Goal: Use online tool/utility: Utilize a website feature to perform a specific function

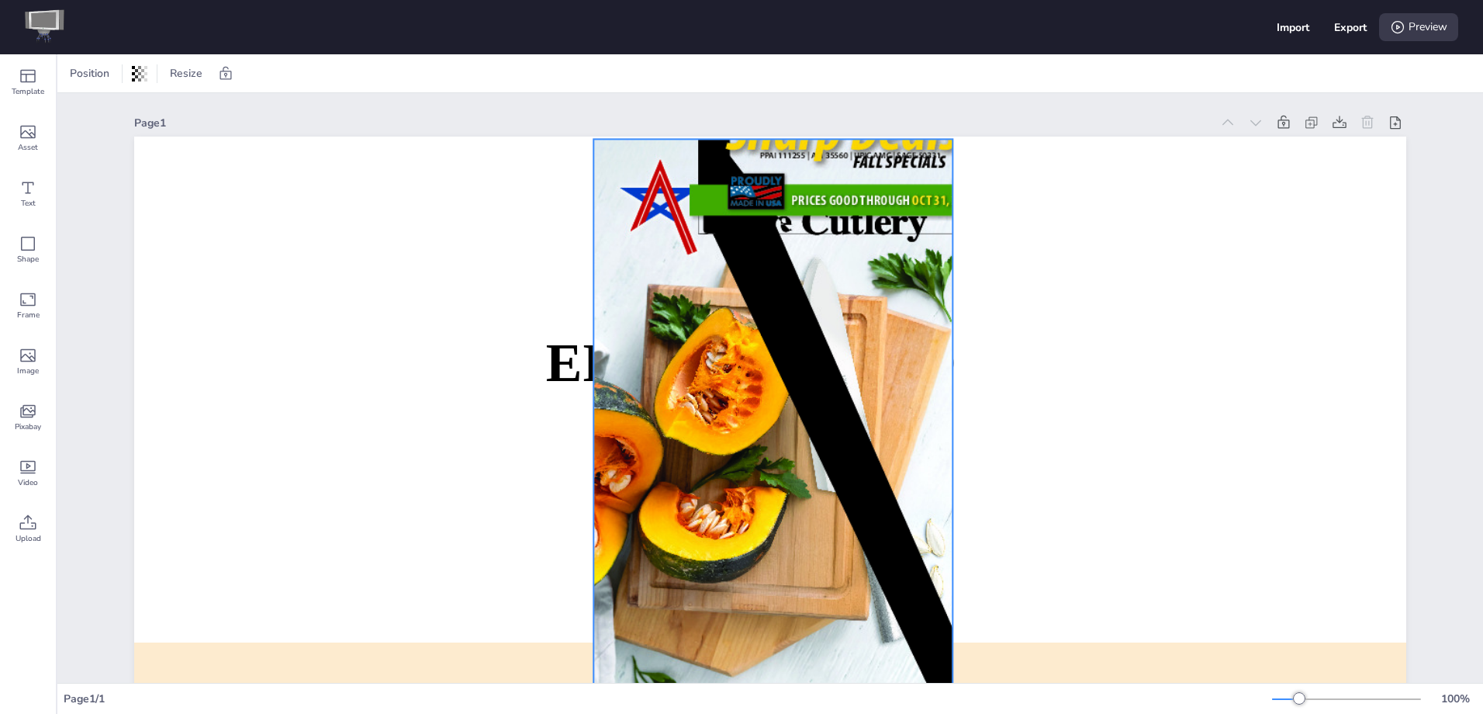
drag, startPoint x: 781, startPoint y: 372, endPoint x: 784, endPoint y: 303, distance: 69.1
click at [784, 303] on div at bounding box center [772, 425] width 359 height 573
drag, startPoint x: 1476, startPoint y: 311, endPoint x: 891, endPoint y: 381, distance: 589.1
click at [600, 381] on div at bounding box center [593, 425] width 12 height 573
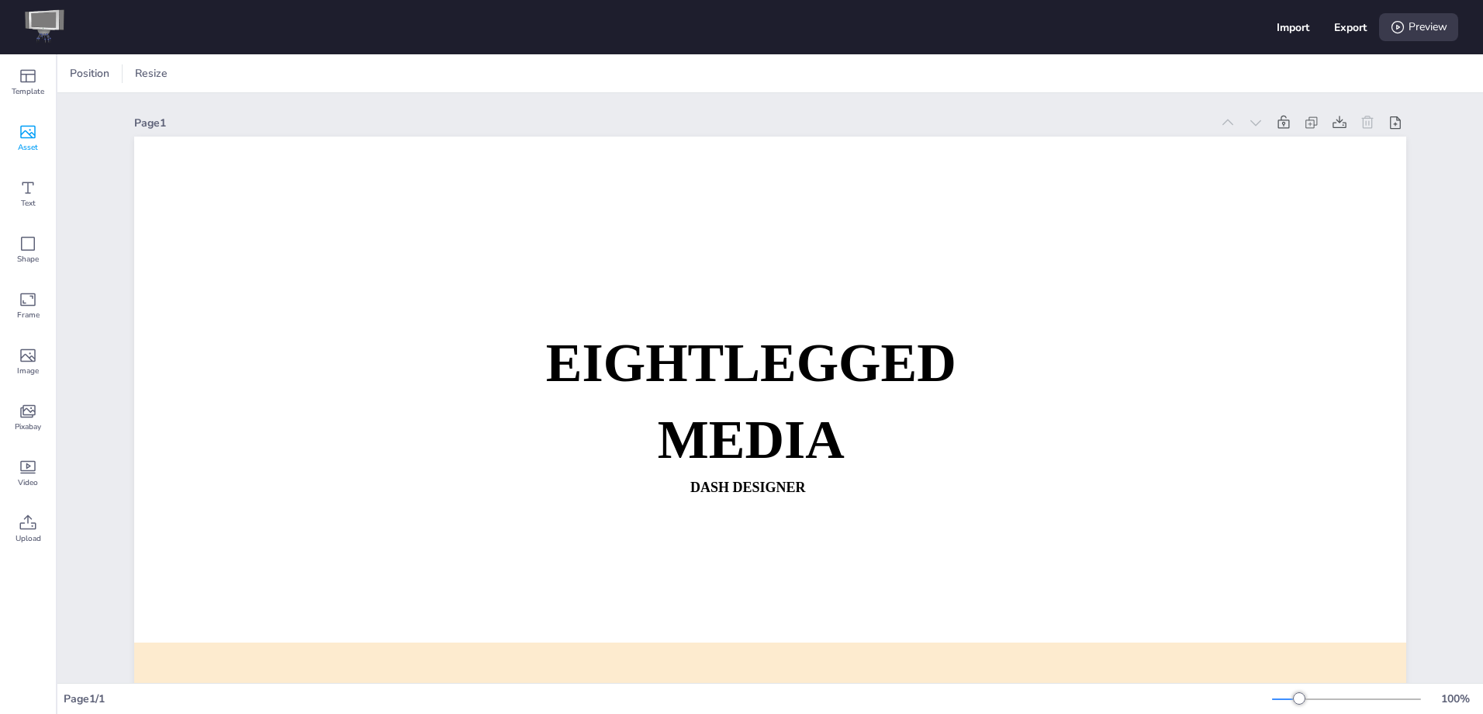
click at [27, 133] on icon at bounding box center [28, 132] width 16 height 13
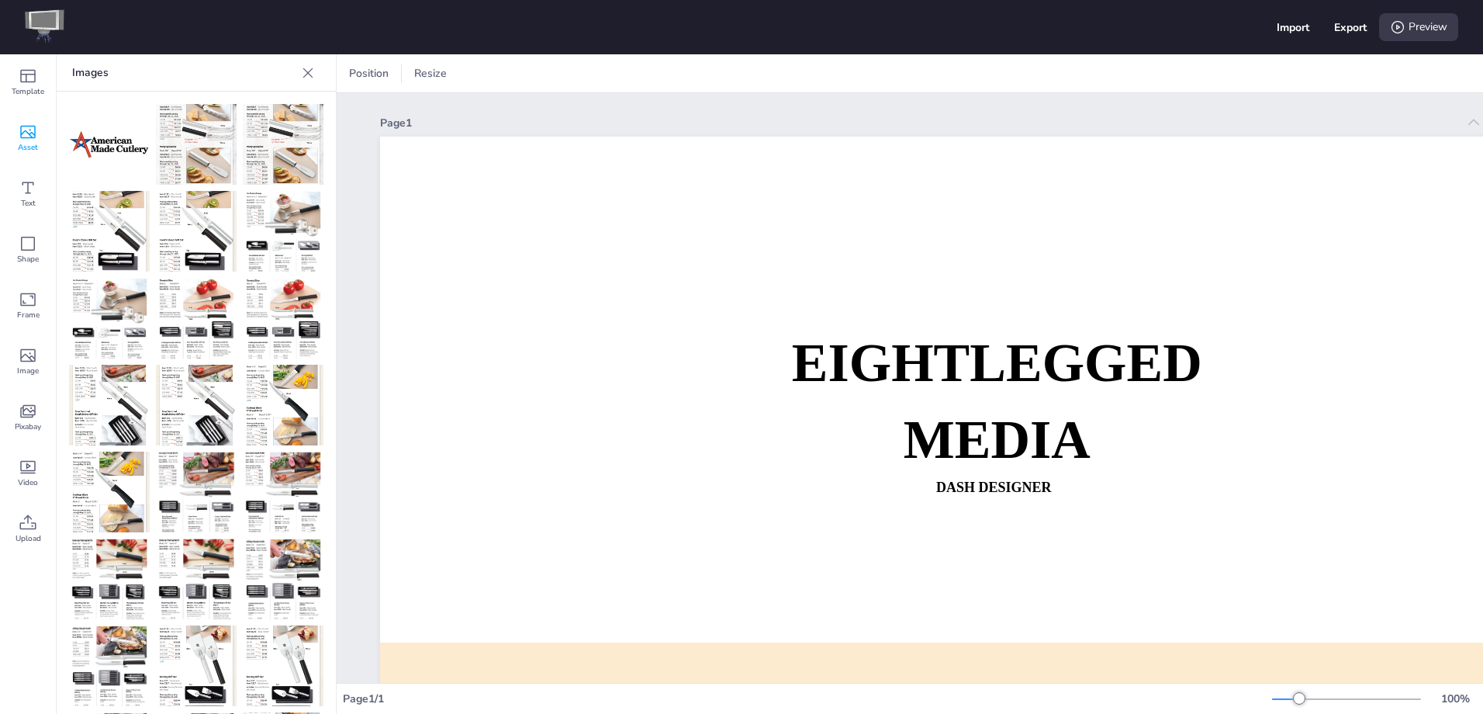
click at [312, 66] on icon at bounding box center [308, 73] width 16 height 16
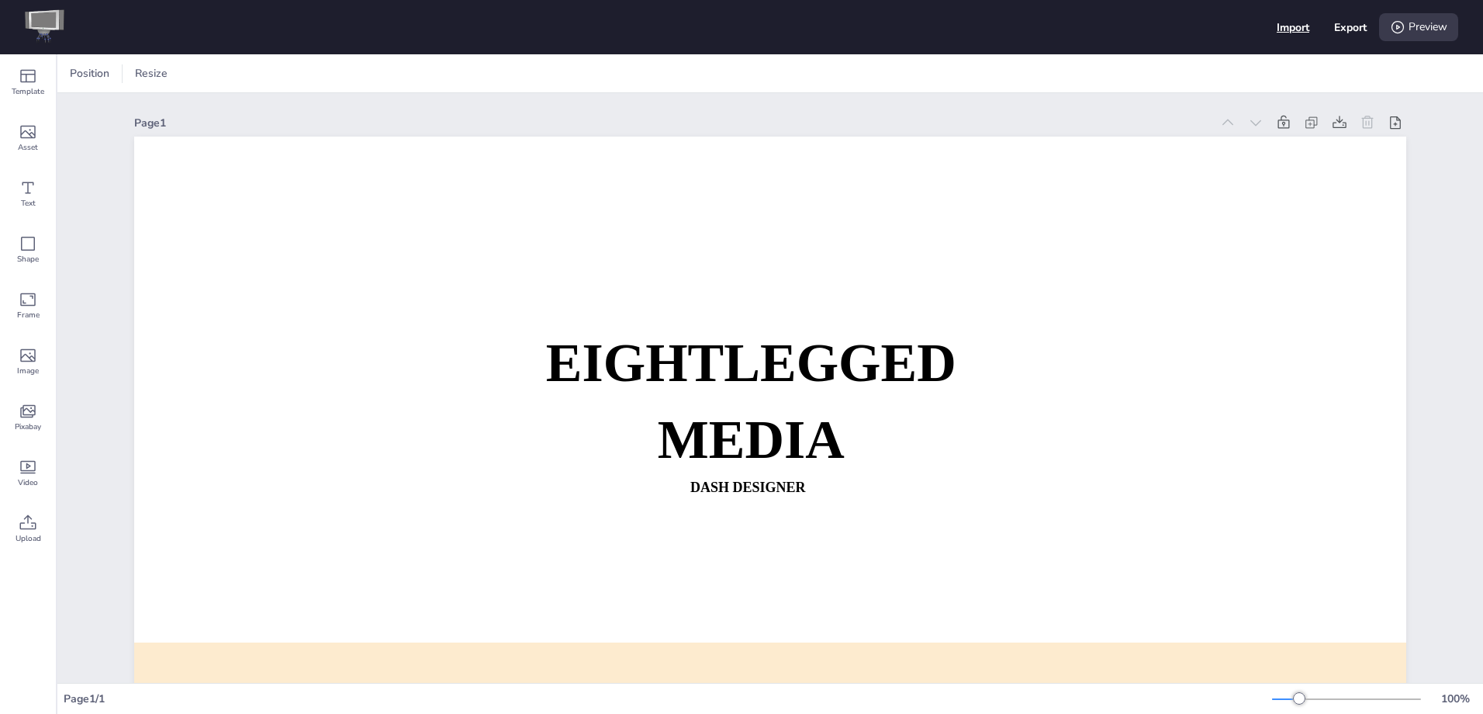
click at [1295, 20] on div "Import" at bounding box center [1293, 27] width 33 height 15
click at [1289, 27] on div "Import" at bounding box center [1293, 27] width 33 height 15
click at [33, 528] on icon at bounding box center [28, 523] width 19 height 19
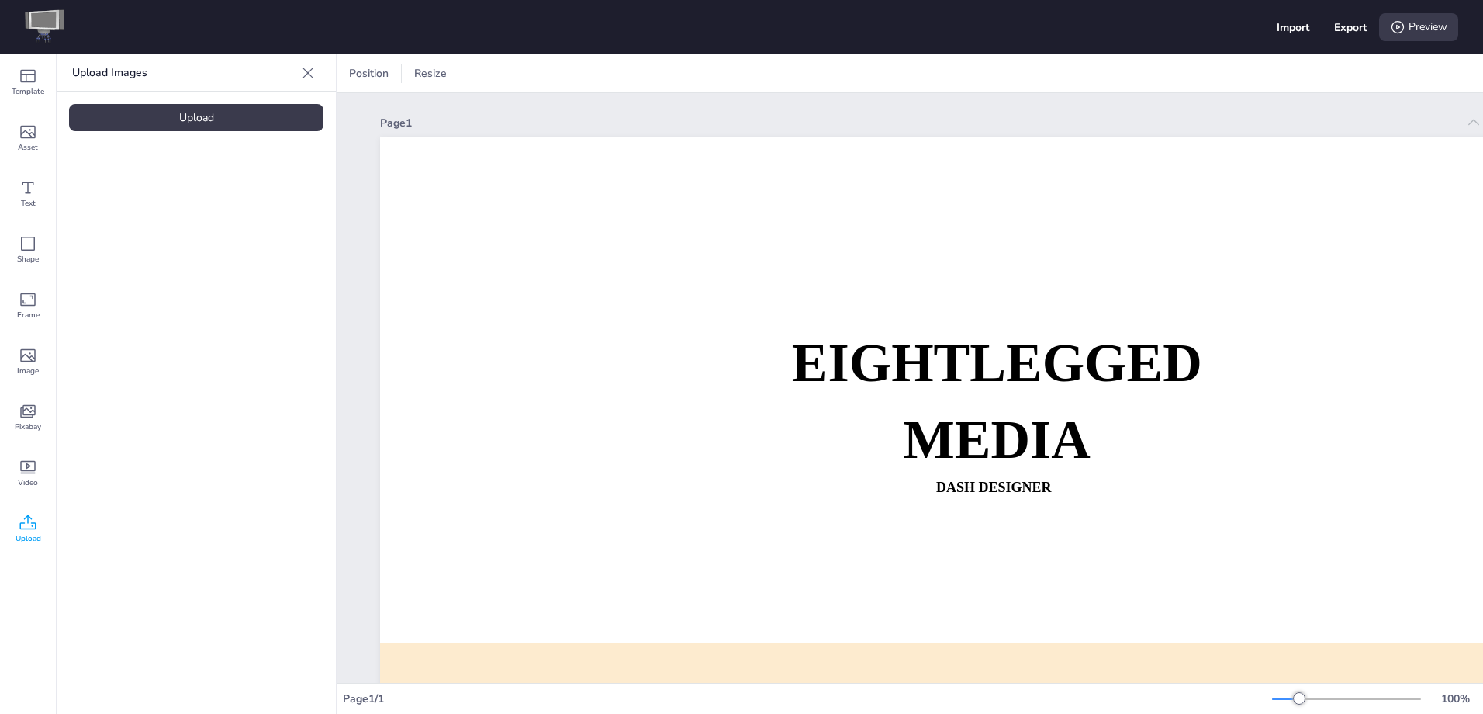
click at [215, 116] on div "Upload" at bounding box center [196, 117] width 254 height 27
click at [157, 215] on img at bounding box center [131, 218] width 78 height 124
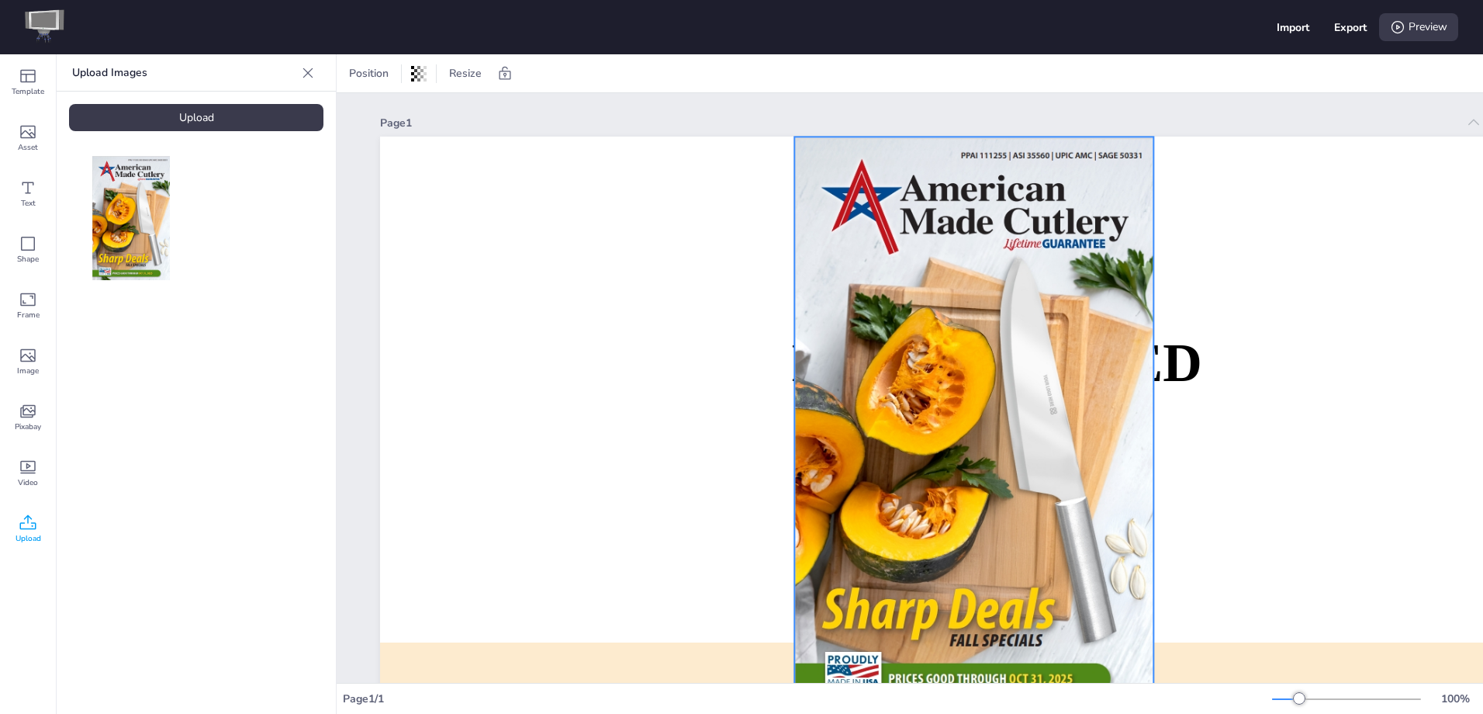
drag, startPoint x: 1139, startPoint y: 346, endPoint x: 1097, endPoint y: 275, distance: 82.8
click at [1097, 275] on div at bounding box center [973, 423] width 359 height 573
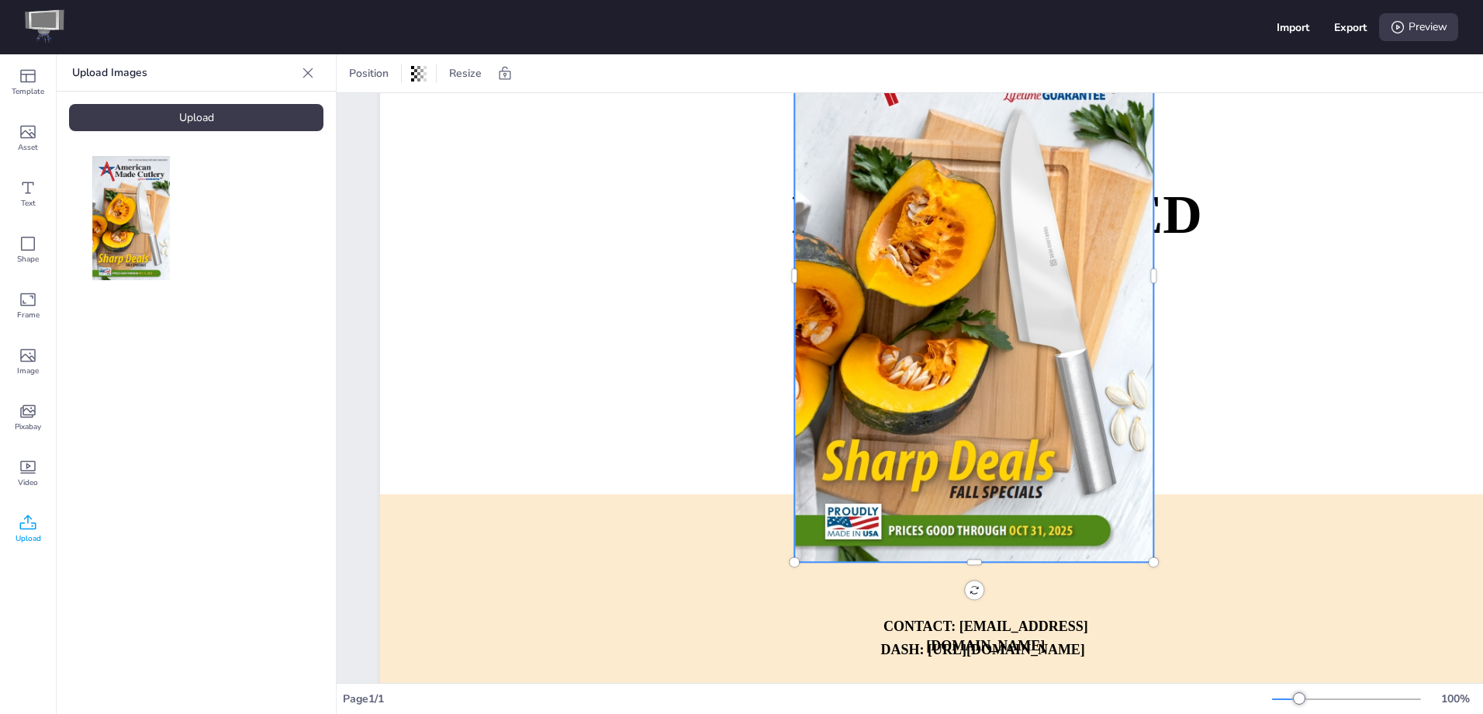
scroll to position [155, 0]
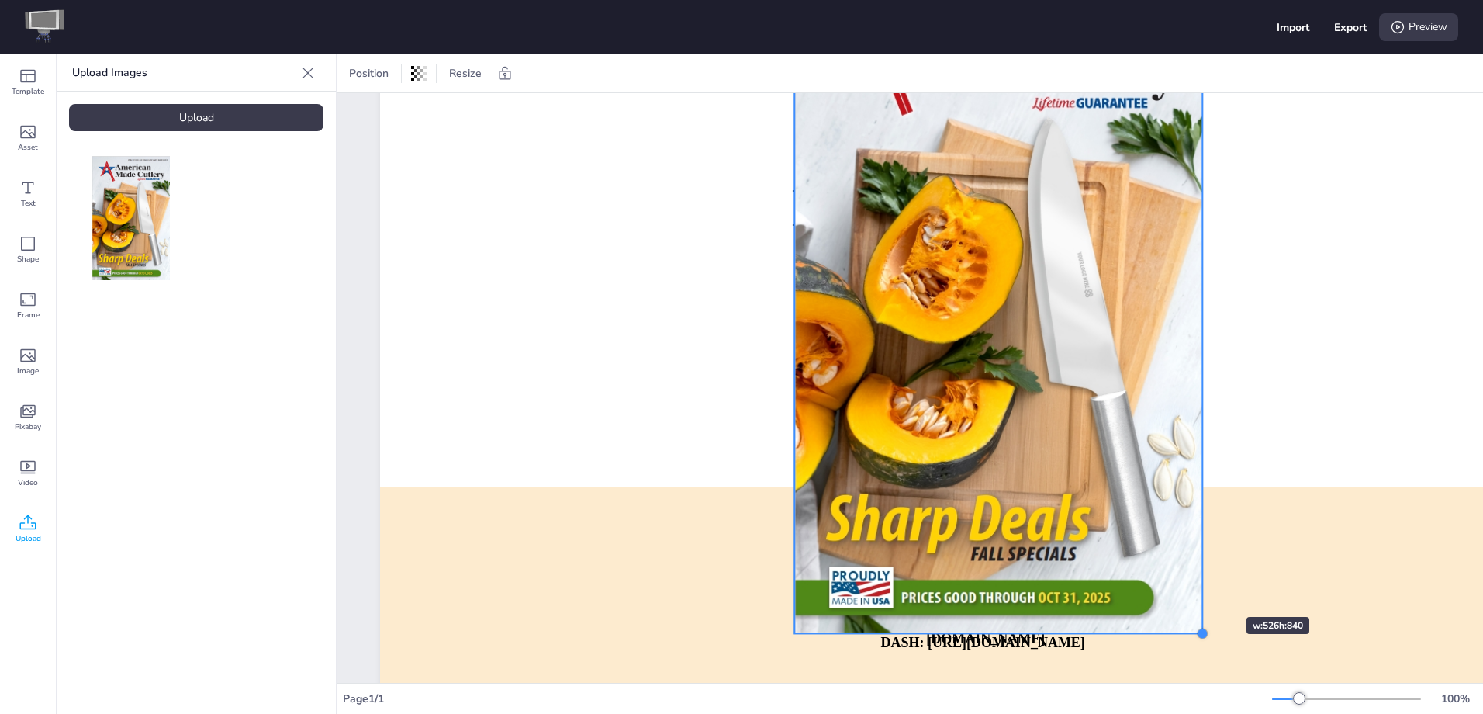
drag, startPoint x: 1151, startPoint y: 552, endPoint x: 1199, endPoint y: 588, distance: 60.4
click at [1199, 588] on div "EIGHTLEGGED MEDIA Dash Designer DASH: https://dash.eightlegged.media CONTACT: d…" at bounding box center [1016, 339] width 1272 height 717
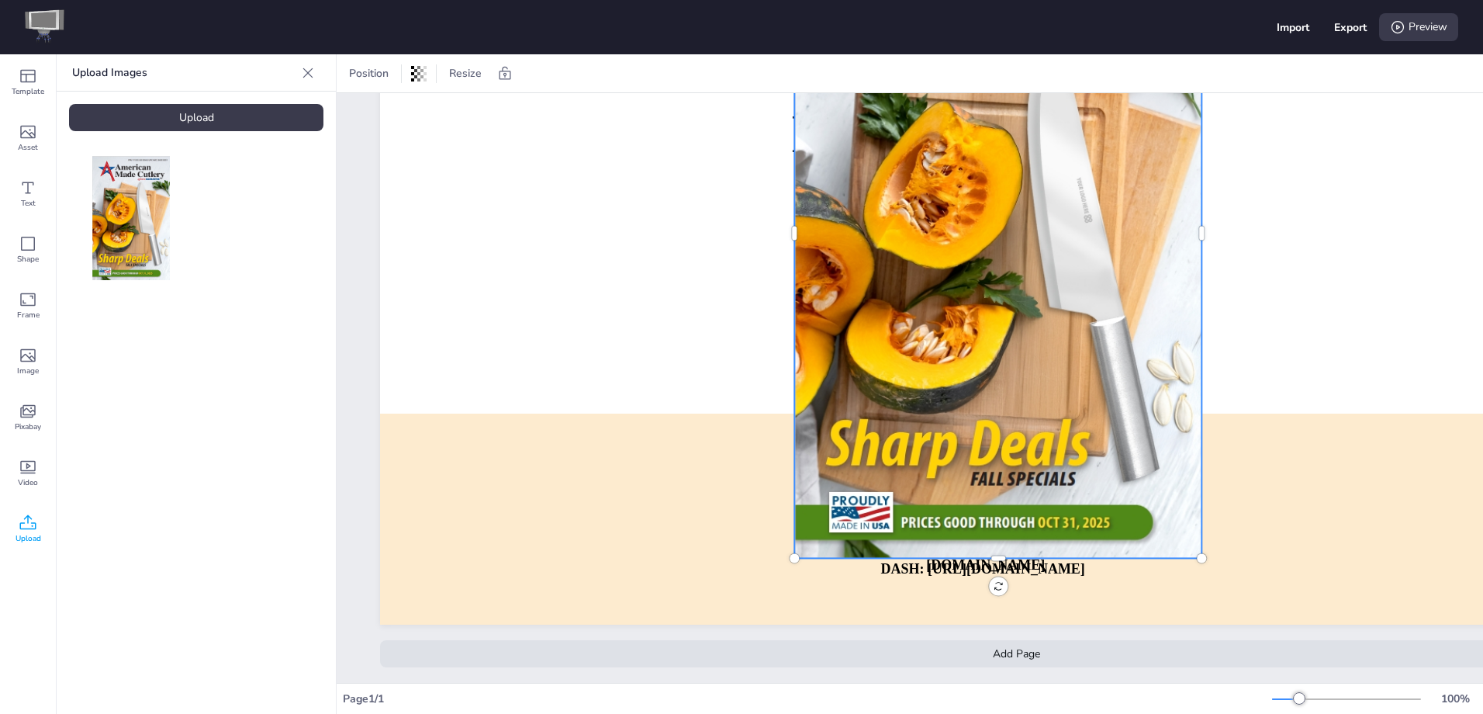
scroll to position [240, 0]
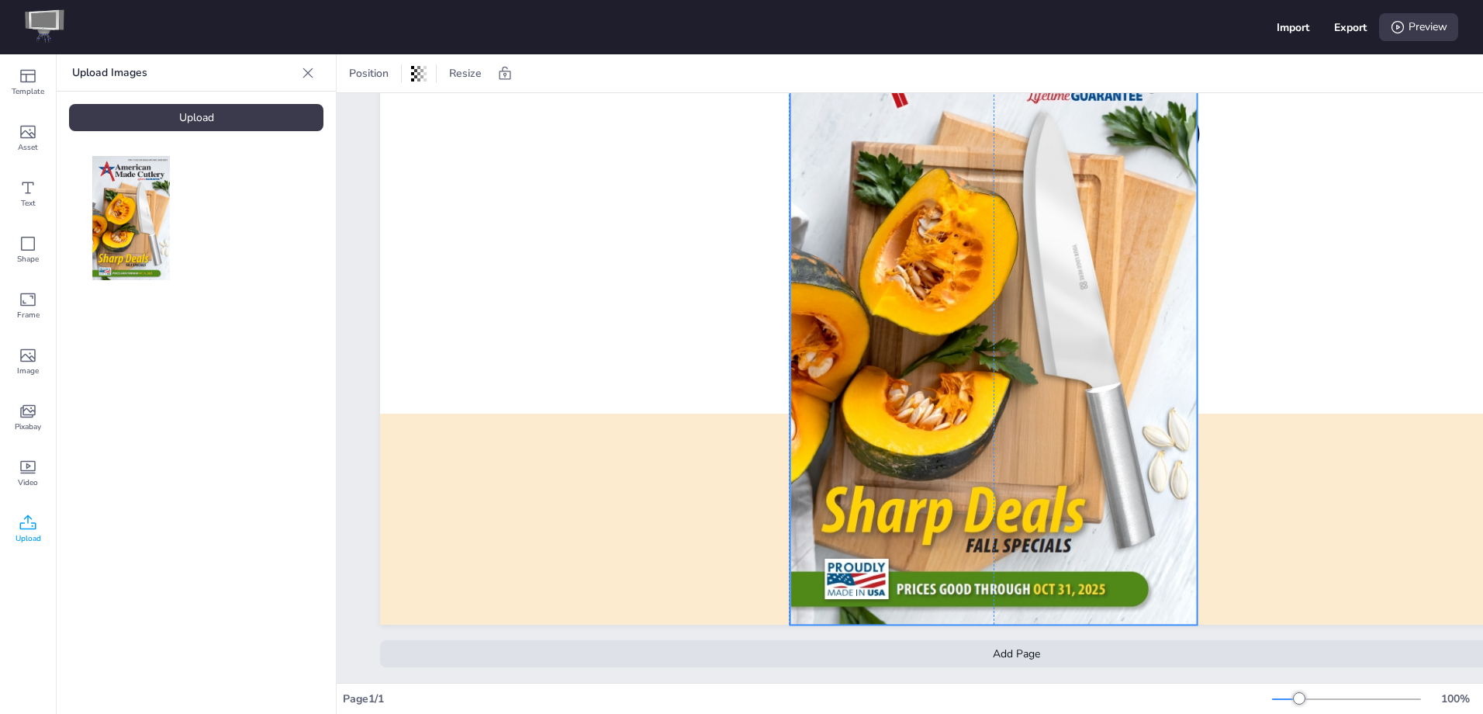
drag, startPoint x: 1094, startPoint y: 434, endPoint x: 1085, endPoint y: 486, distance: 52.8
click at [1085, 486] on div at bounding box center [994, 299] width 407 height 650
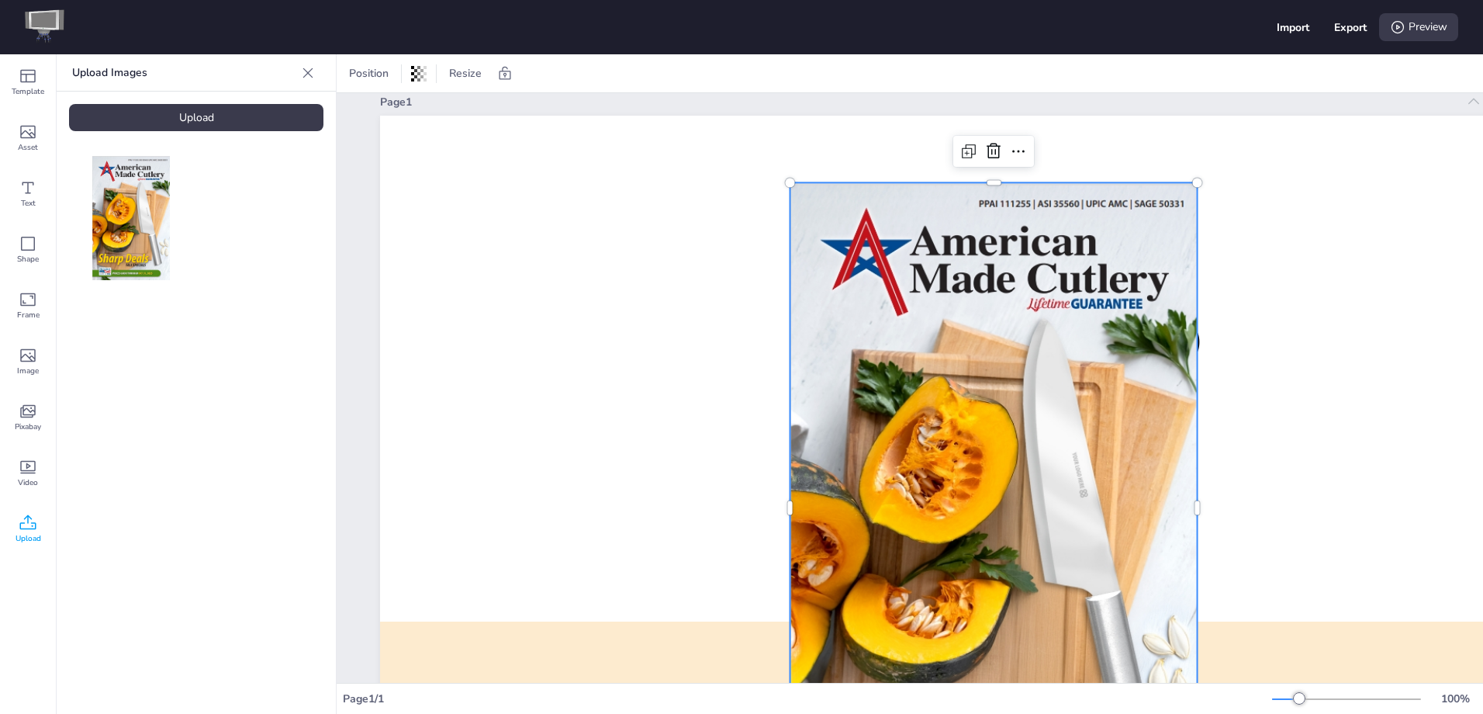
scroll to position [8, 0]
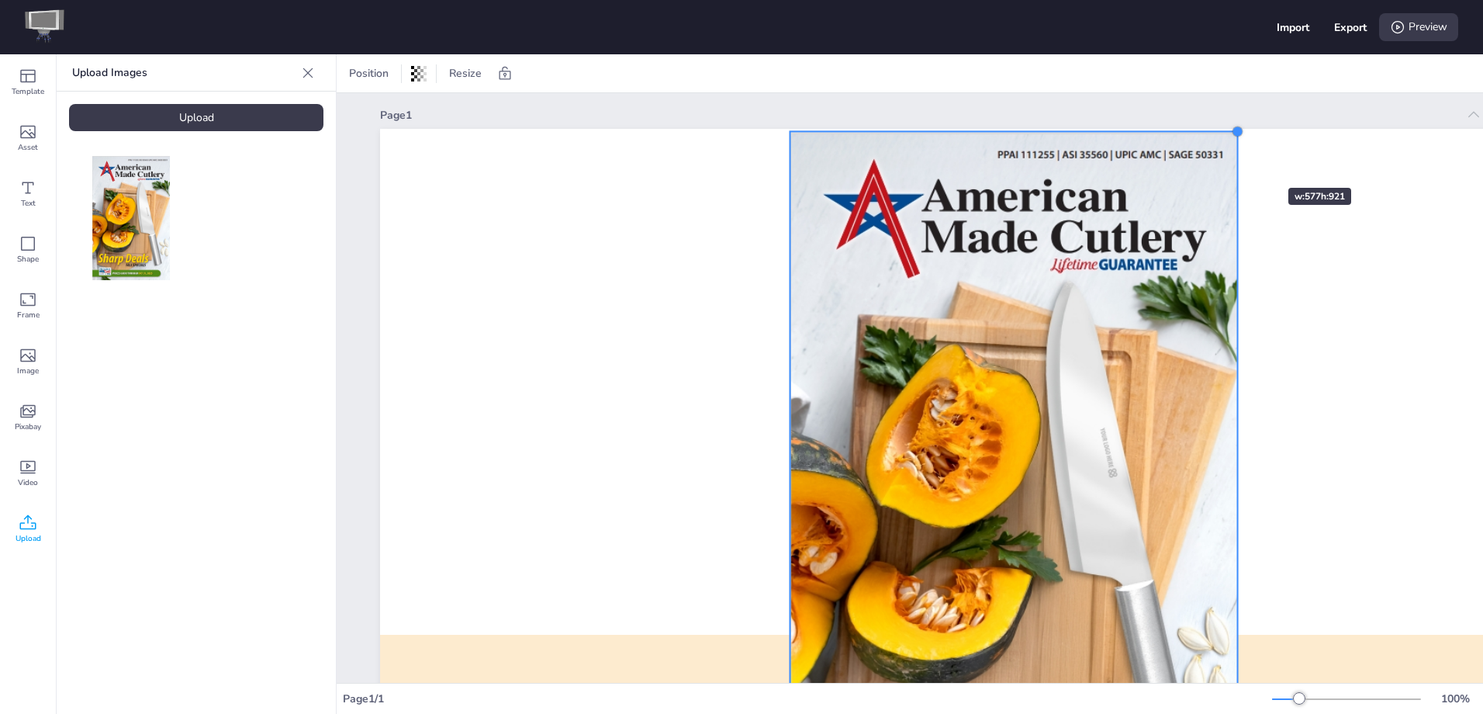
drag, startPoint x: 1202, startPoint y: 196, endPoint x: 1242, endPoint y: 160, distance: 54.4
click at [1242, 160] on div "EIGHTLEGGED MEDIA Dash Designer DASH: https://dash.eightlegged.media CONTACT: d…" at bounding box center [1016, 487] width 1272 height 717
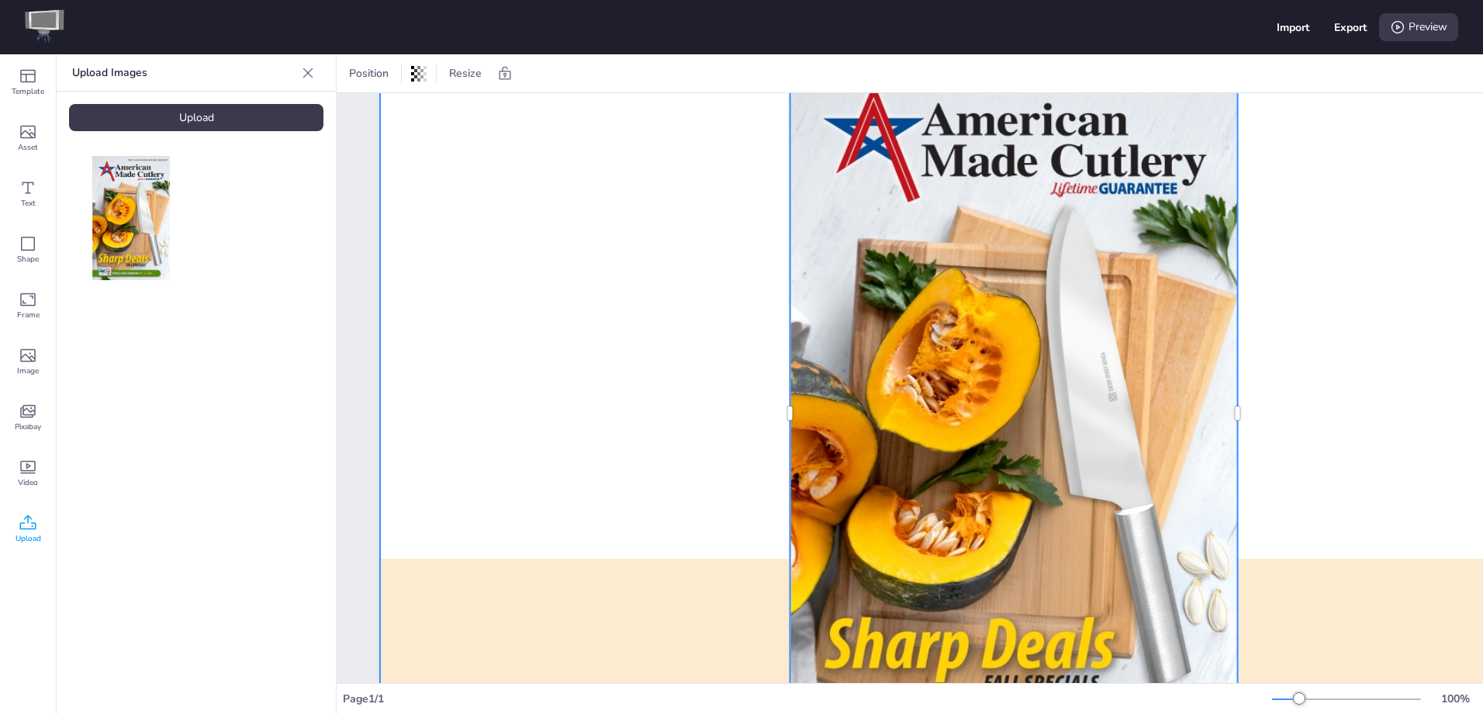
scroll to position [240, 0]
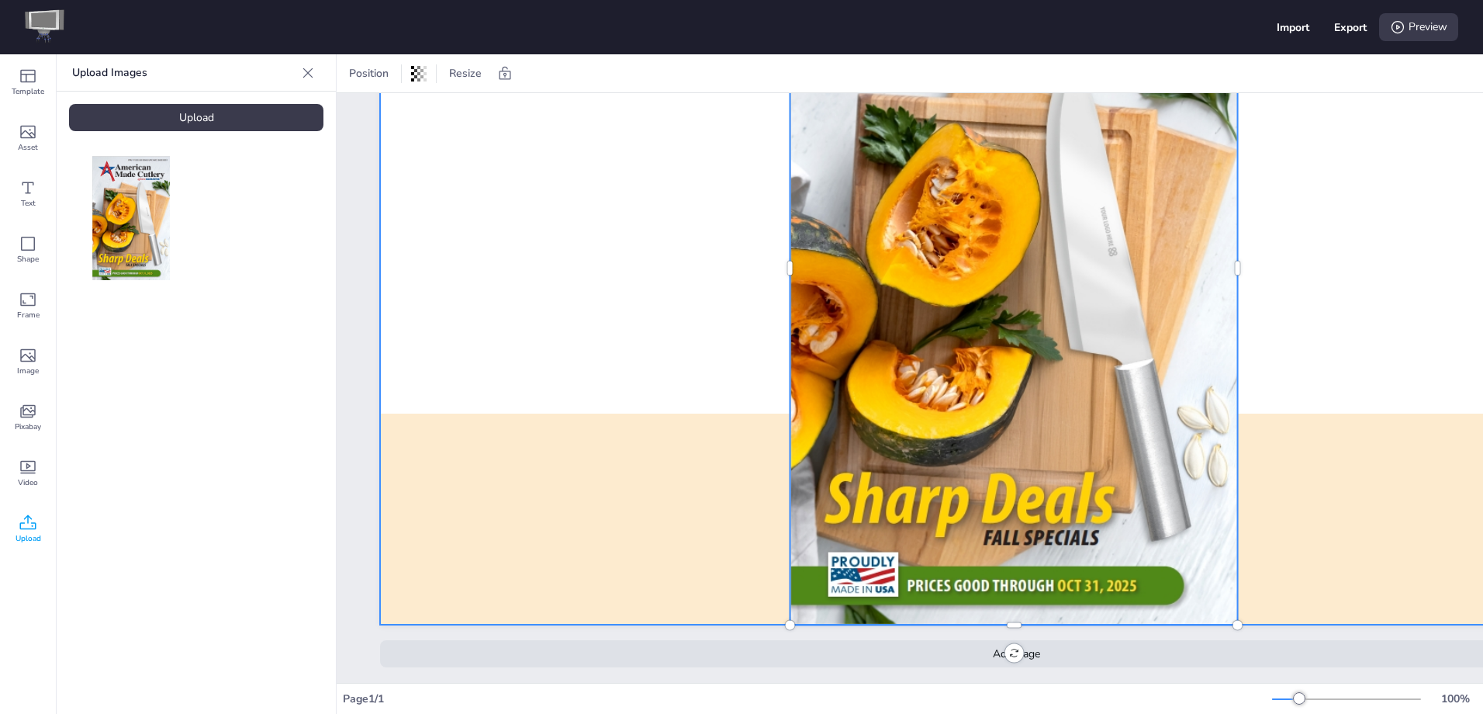
click at [1269, 244] on div at bounding box center [1016, 266] width 1272 height 717
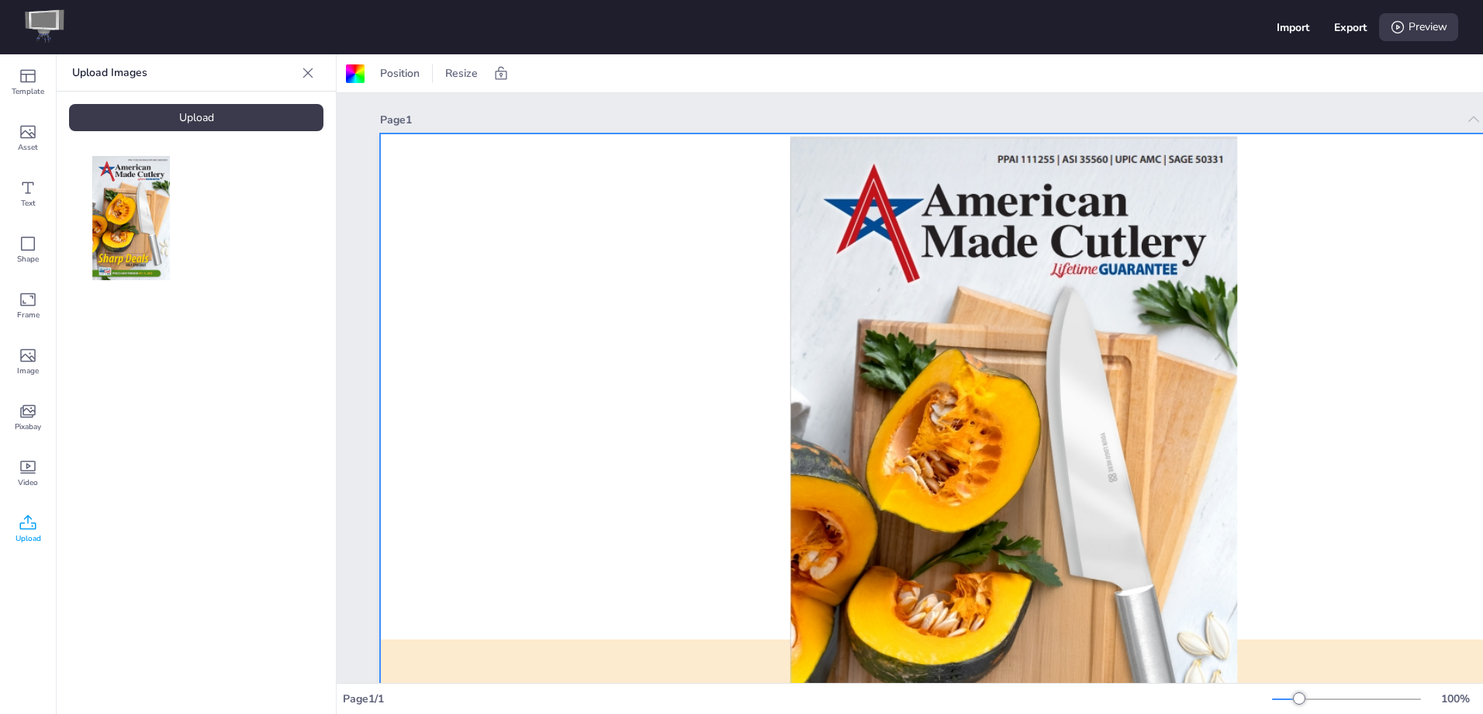
scroll to position [0, 0]
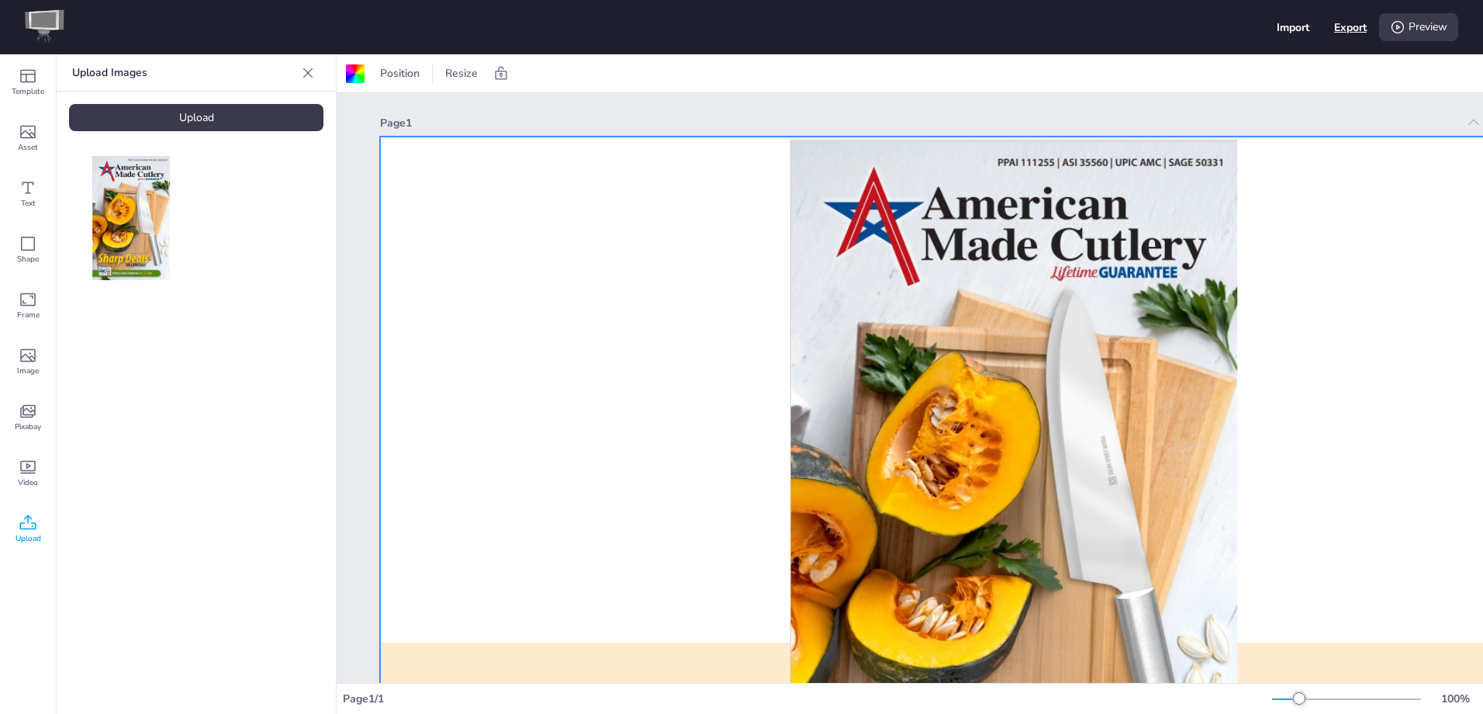
click at [1356, 29] on div "Export" at bounding box center [1350, 27] width 33 height 15
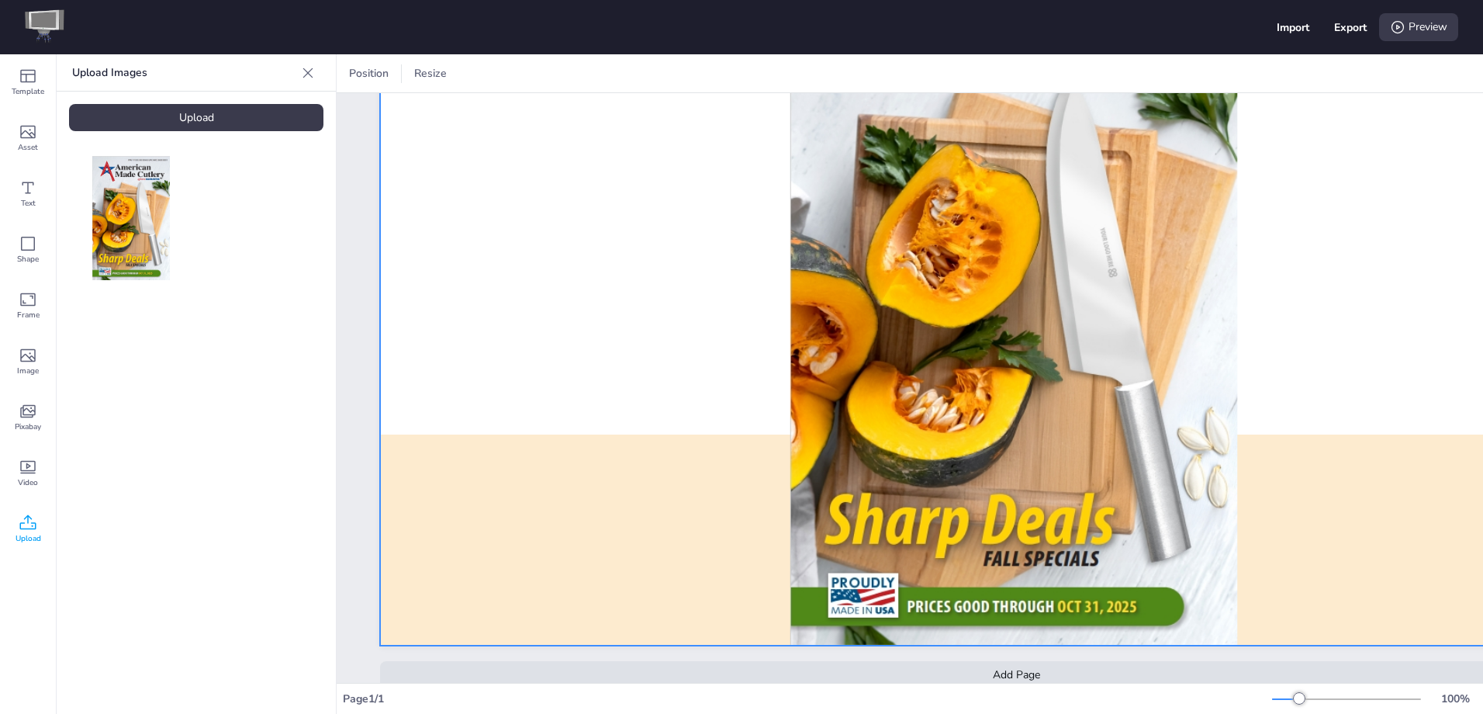
scroll to position [240, 0]
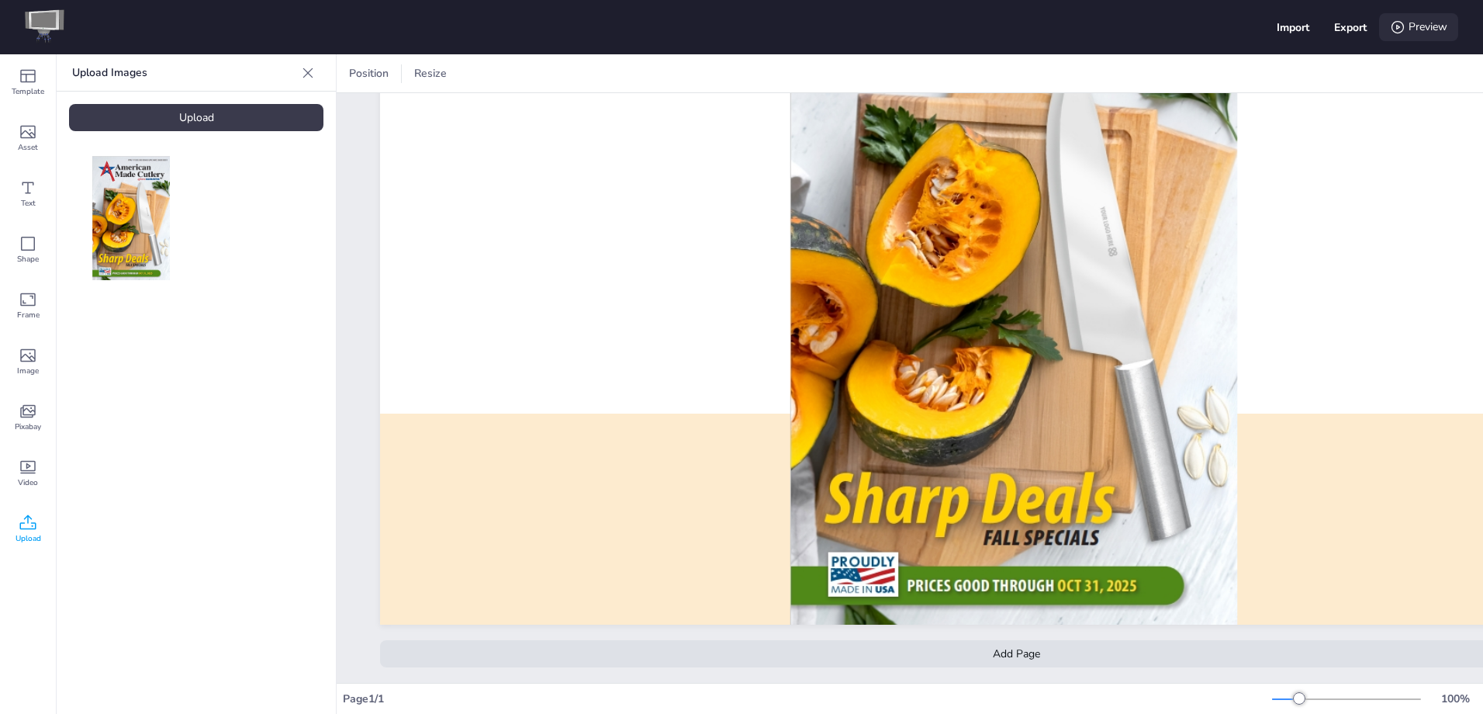
click at [1403, 15] on div "Preview" at bounding box center [1418, 27] width 79 height 28
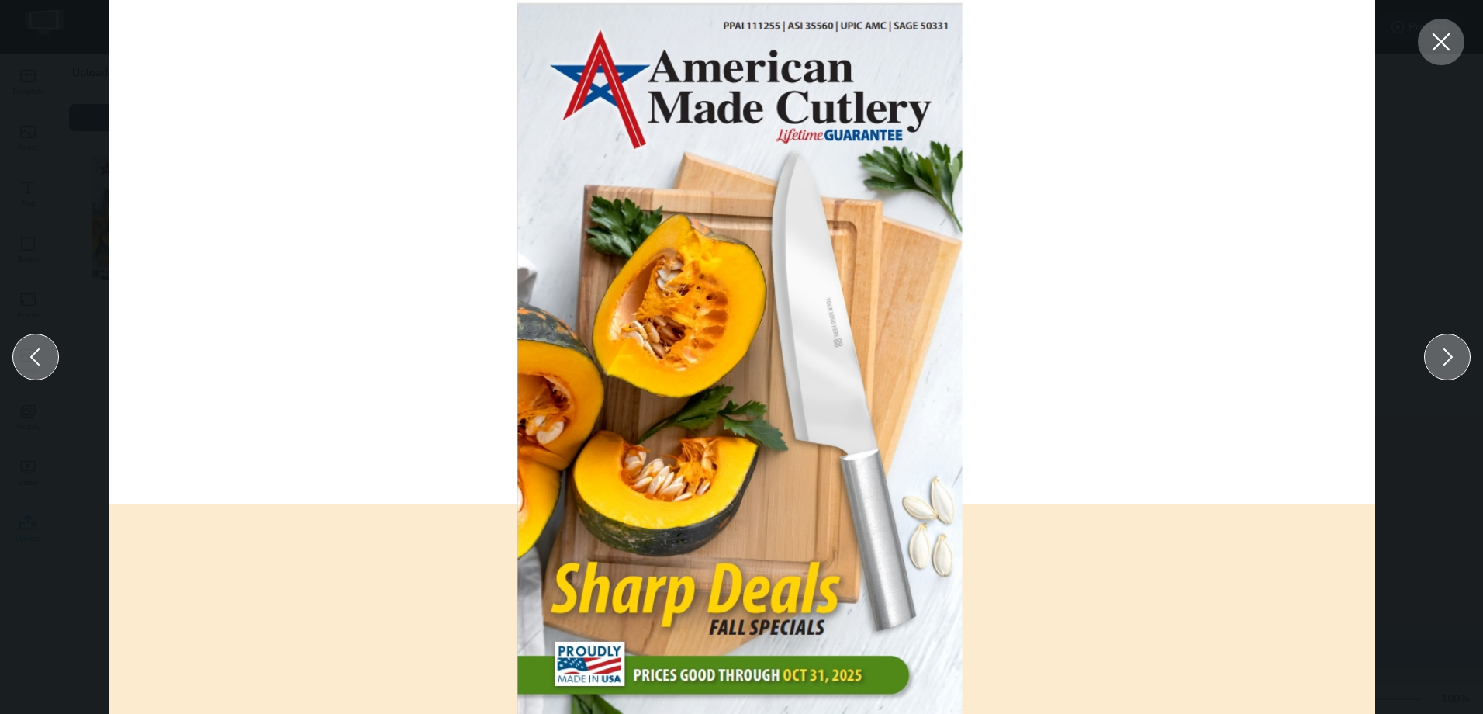
click at [1440, 44] on icon at bounding box center [1442, 42] width 18 height 18
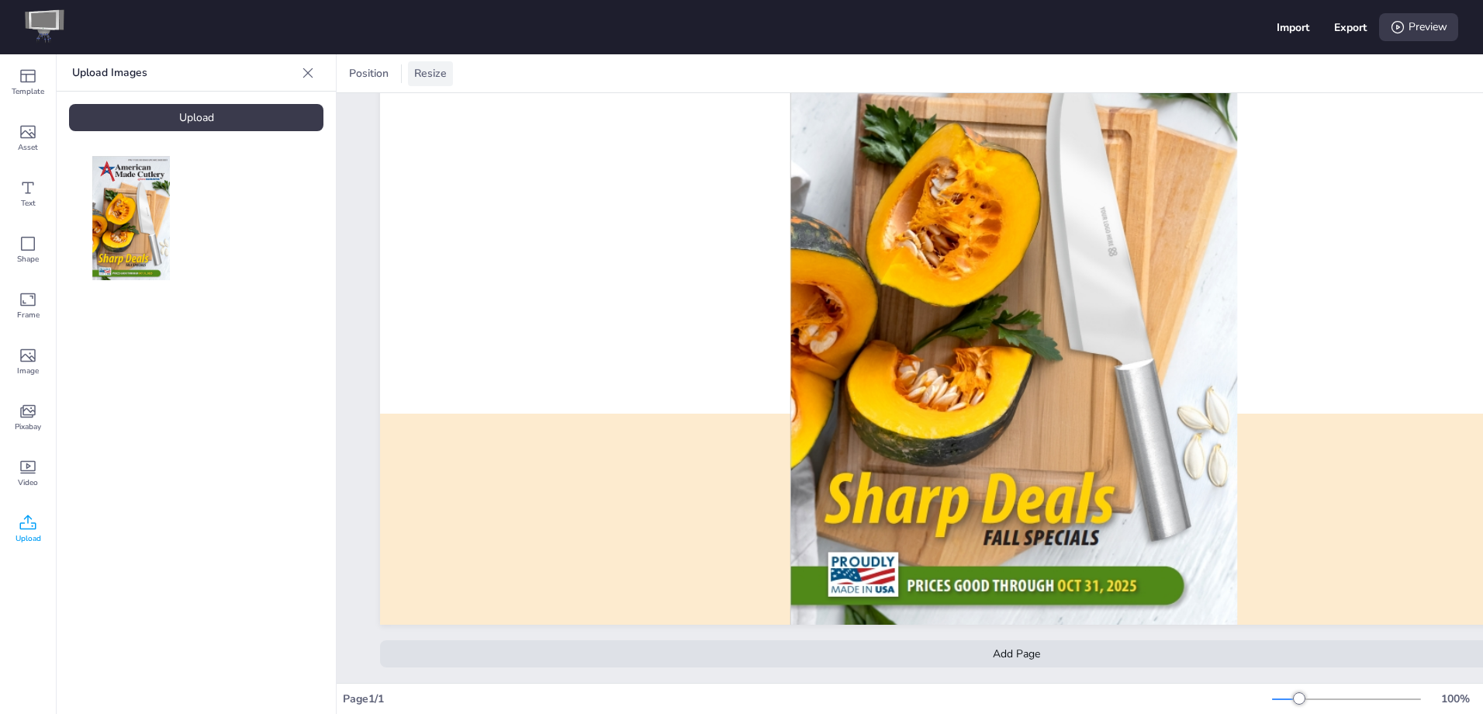
click at [437, 71] on span "Resize" at bounding box center [430, 73] width 39 height 15
click at [306, 130] on input "1640" at bounding box center [310, 132] width 42 height 29
type input "500"
click at [381, 130] on input "924" at bounding box center [378, 132] width 42 height 29
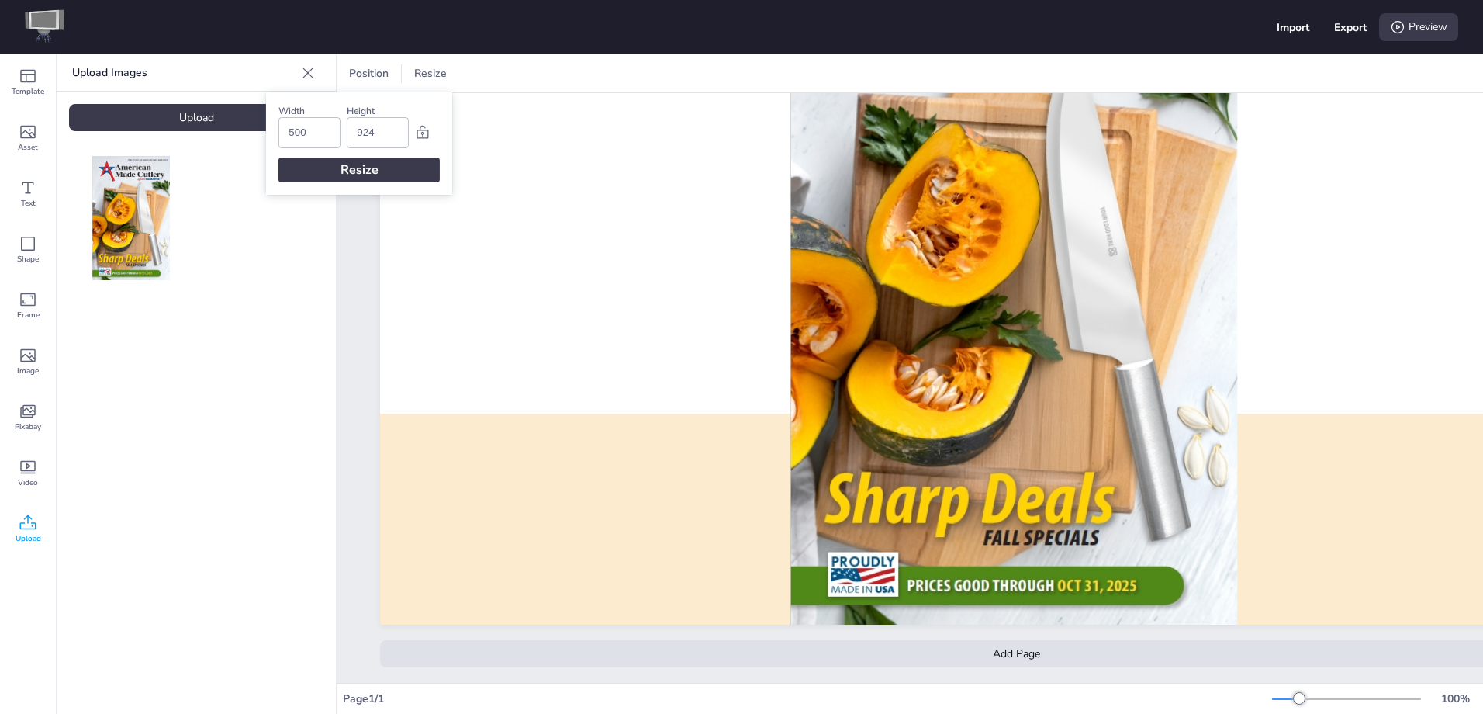
click at [381, 130] on input "924" at bounding box center [378, 132] width 42 height 29
type input "924"
click at [398, 175] on div "Resize" at bounding box center [359, 169] width 161 height 25
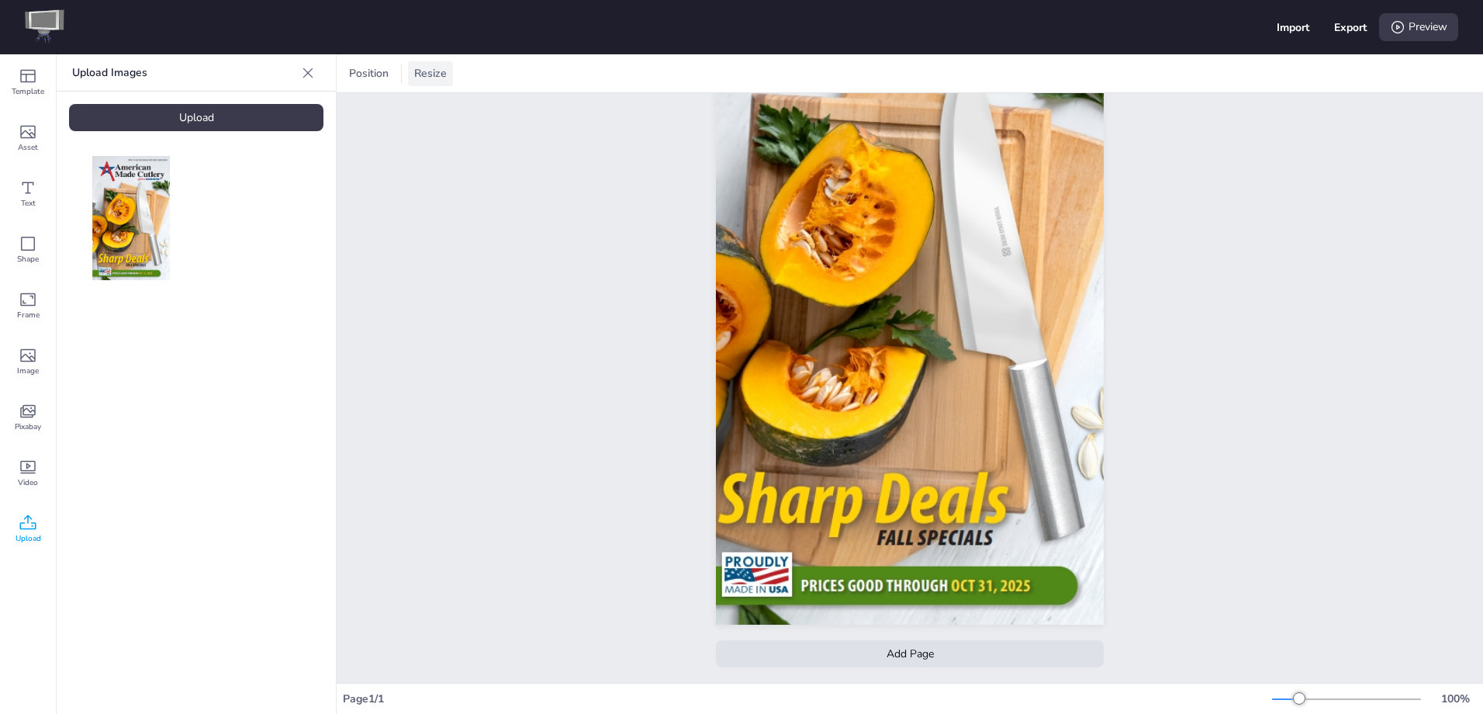
click at [428, 83] on div "Resize" at bounding box center [430, 73] width 45 height 25
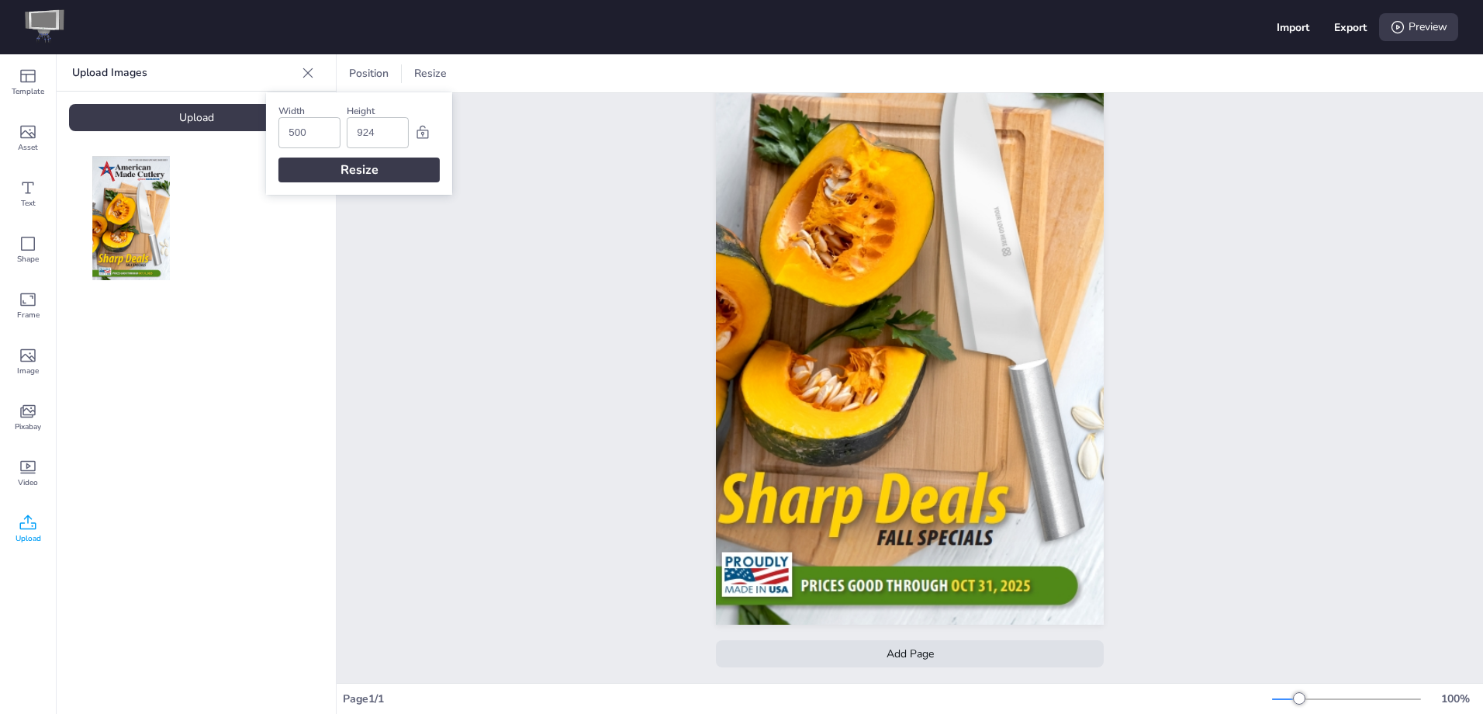
click at [319, 132] on input "500" at bounding box center [310, 132] width 42 height 29
type input "700"
click at [348, 168] on div "Resize" at bounding box center [359, 169] width 161 height 25
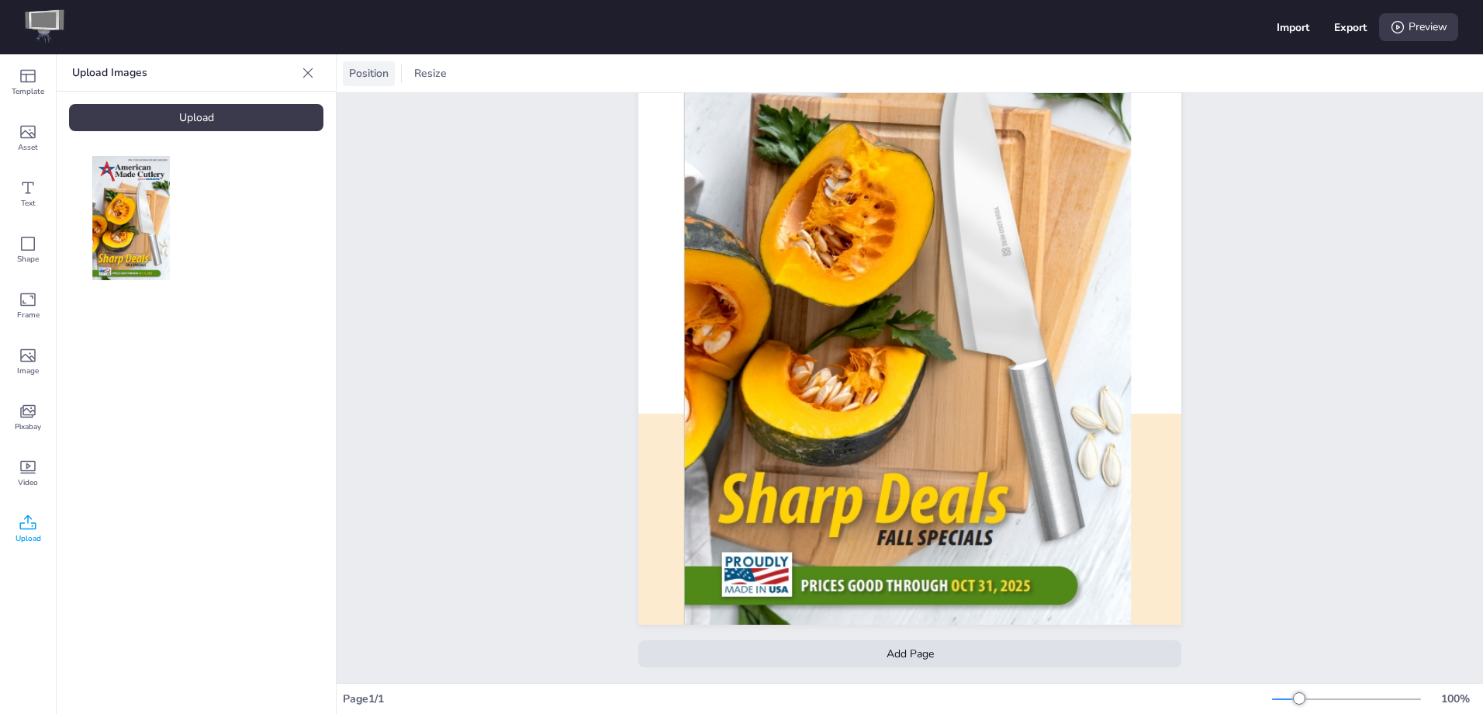
click at [369, 79] on span "Position" at bounding box center [369, 73] width 46 height 15
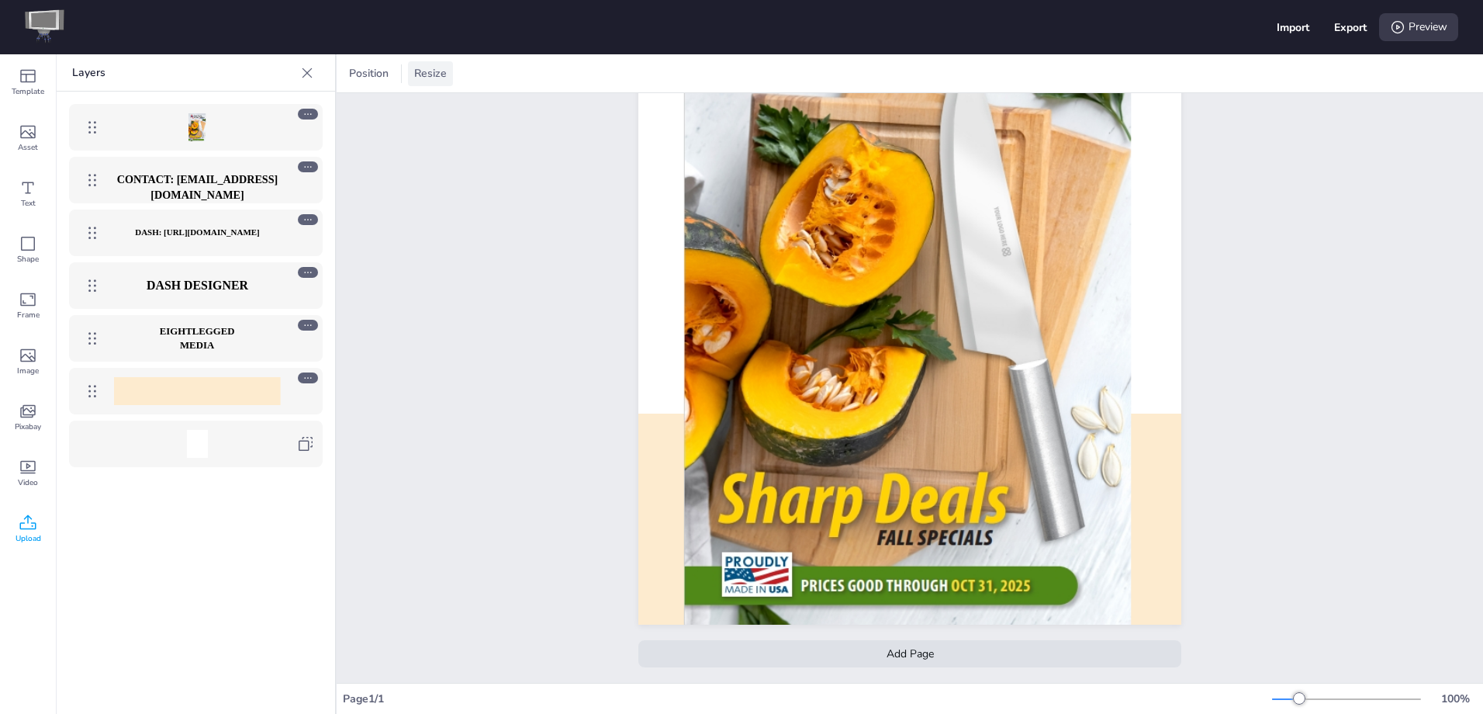
click at [417, 78] on span "Resize" at bounding box center [430, 73] width 39 height 15
drag, startPoint x: 303, startPoint y: 133, endPoint x: 296, endPoint y: 130, distance: 8.4
click at [298, 131] on input "700" at bounding box center [310, 132] width 42 height 29
click at [296, 130] on input "700" at bounding box center [310, 132] width 42 height 29
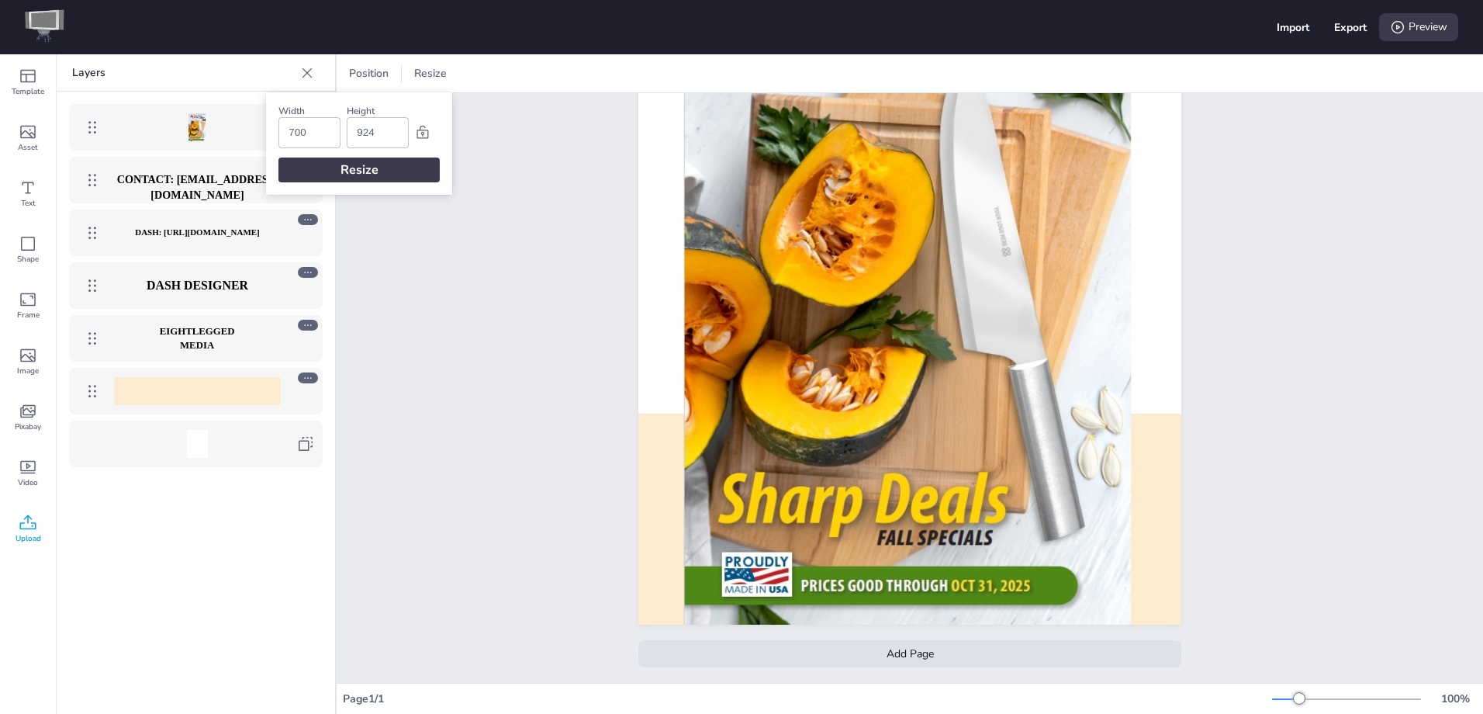
click at [296, 130] on input "700" at bounding box center [310, 132] width 42 height 29
type input "600"
click at [380, 169] on div "Resize" at bounding box center [359, 169] width 161 height 25
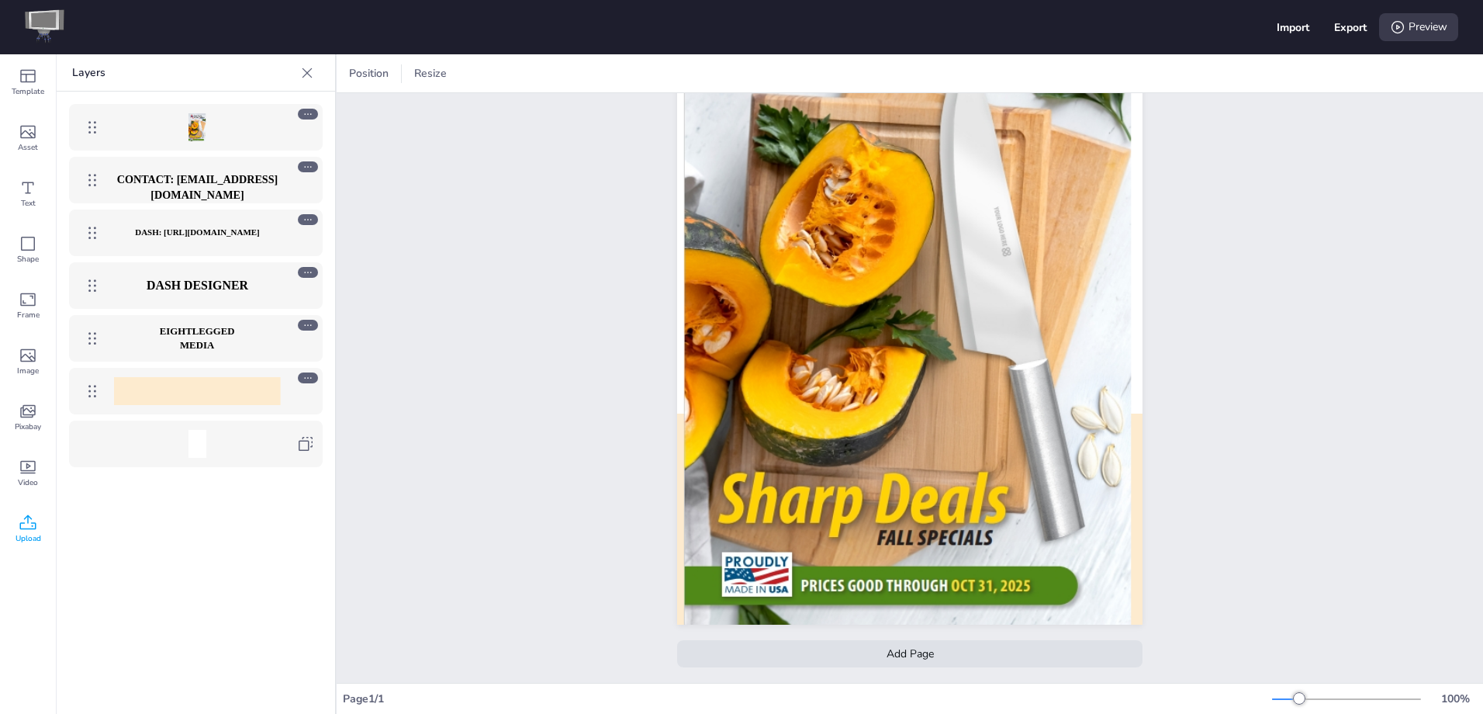
click at [570, 258] on div "Page 1 EIGHTLEGGED MEDIA Dash Designer DASH: [URL][DOMAIN_NAME] CONTACT: [EMAIL…" at bounding box center [910, 273] width 1147 height 818
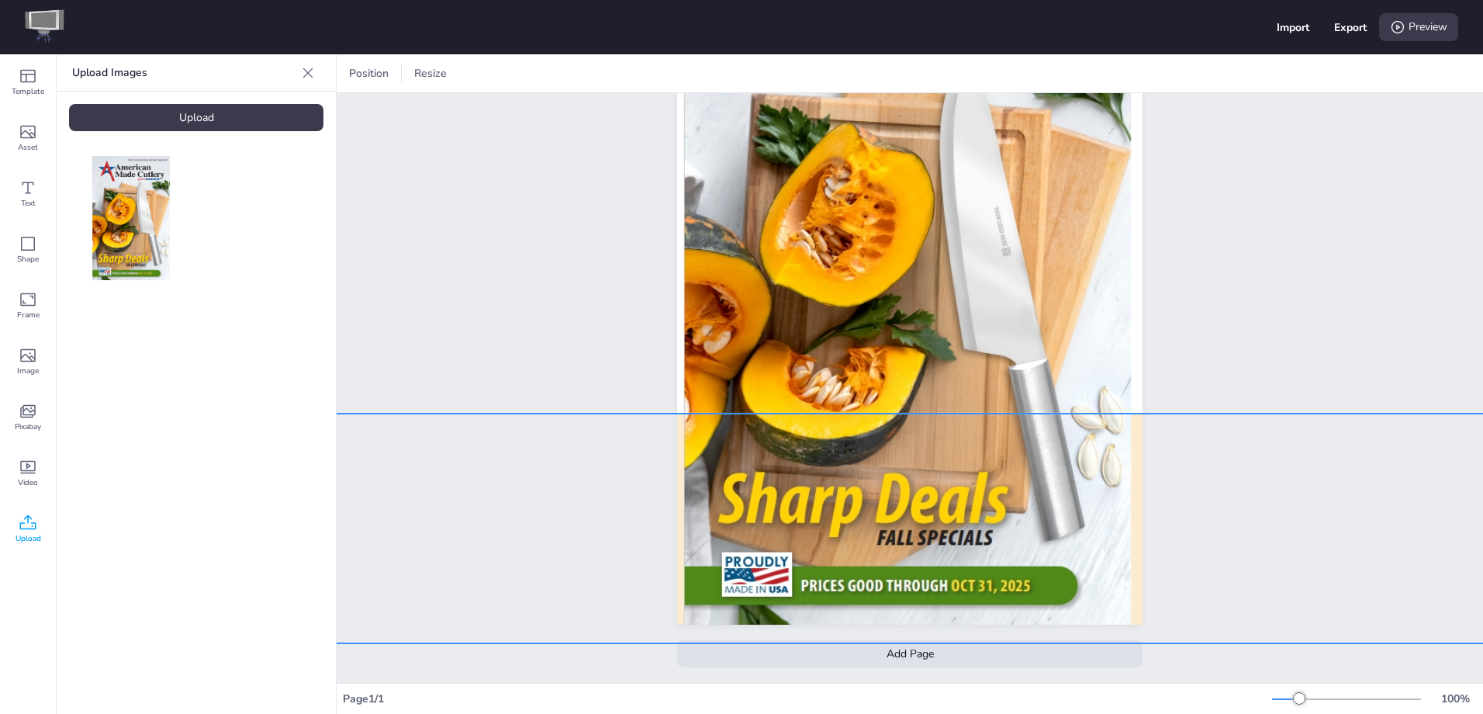
click at [674, 453] on div at bounding box center [927, 528] width 1370 height 230
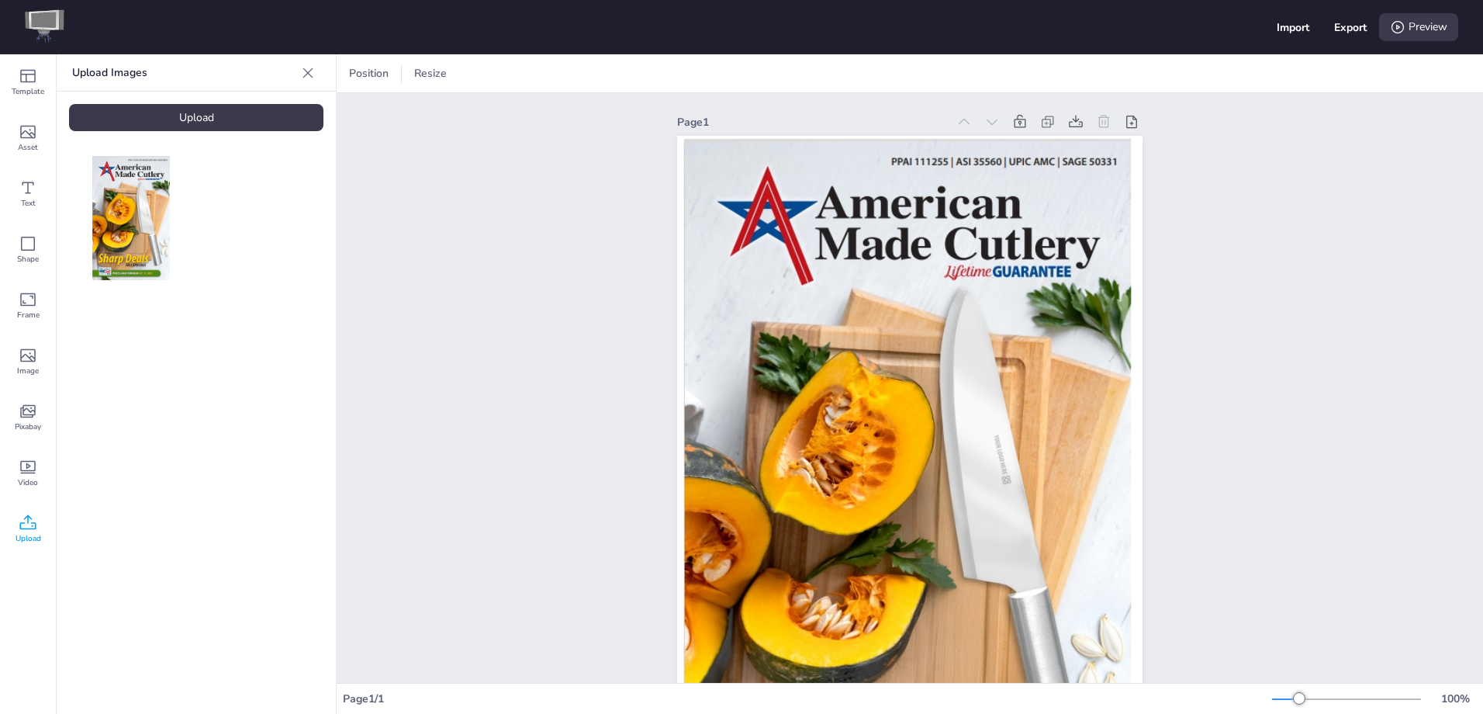
scroll to position [0, 0]
click at [1313, 100] on div "Page 1 EIGHTLEGGED MEDIA Dash Designer DASH: [URL][DOMAIN_NAME] CONTACT: [EMAIL…" at bounding box center [910, 502] width 1147 height 818
click at [1401, 23] on icon at bounding box center [1398, 27] width 16 height 16
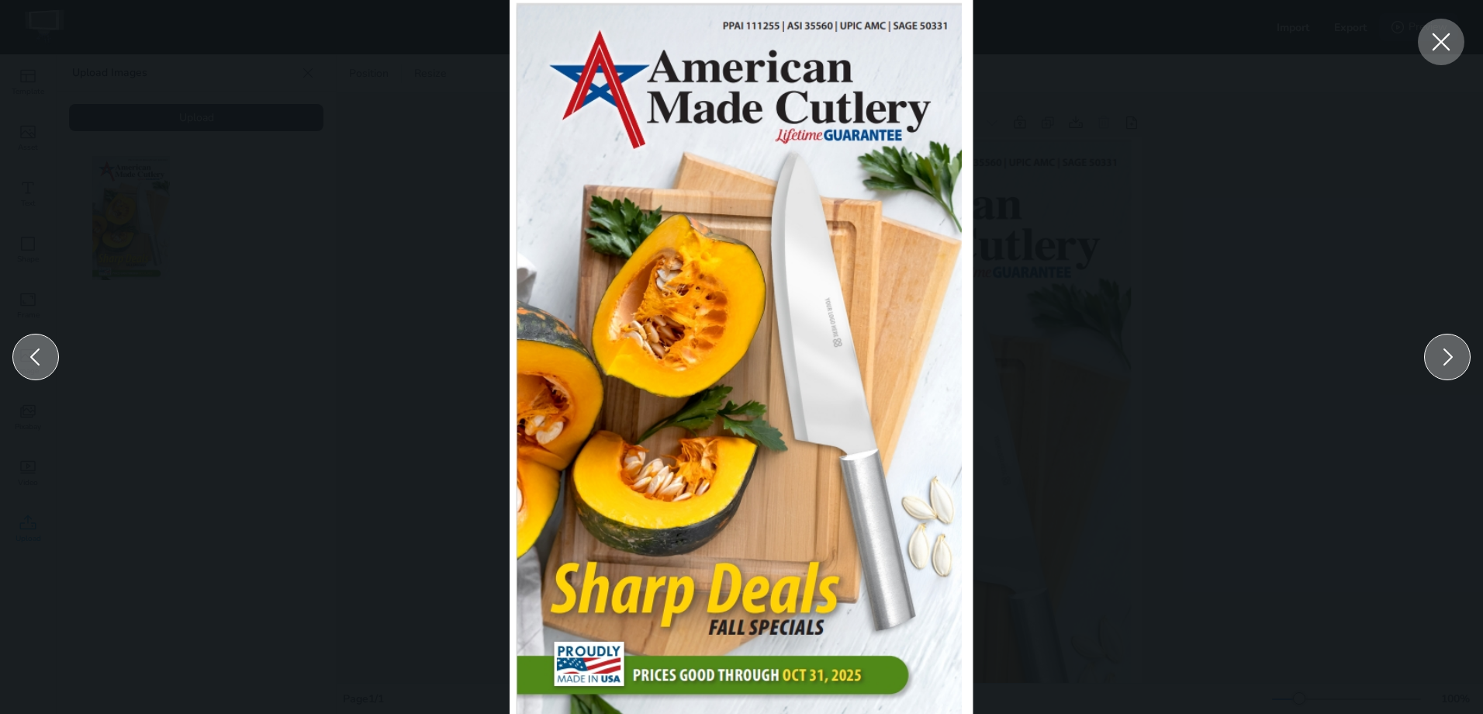
click at [1450, 52] on icon at bounding box center [1441, 42] width 28 height 28
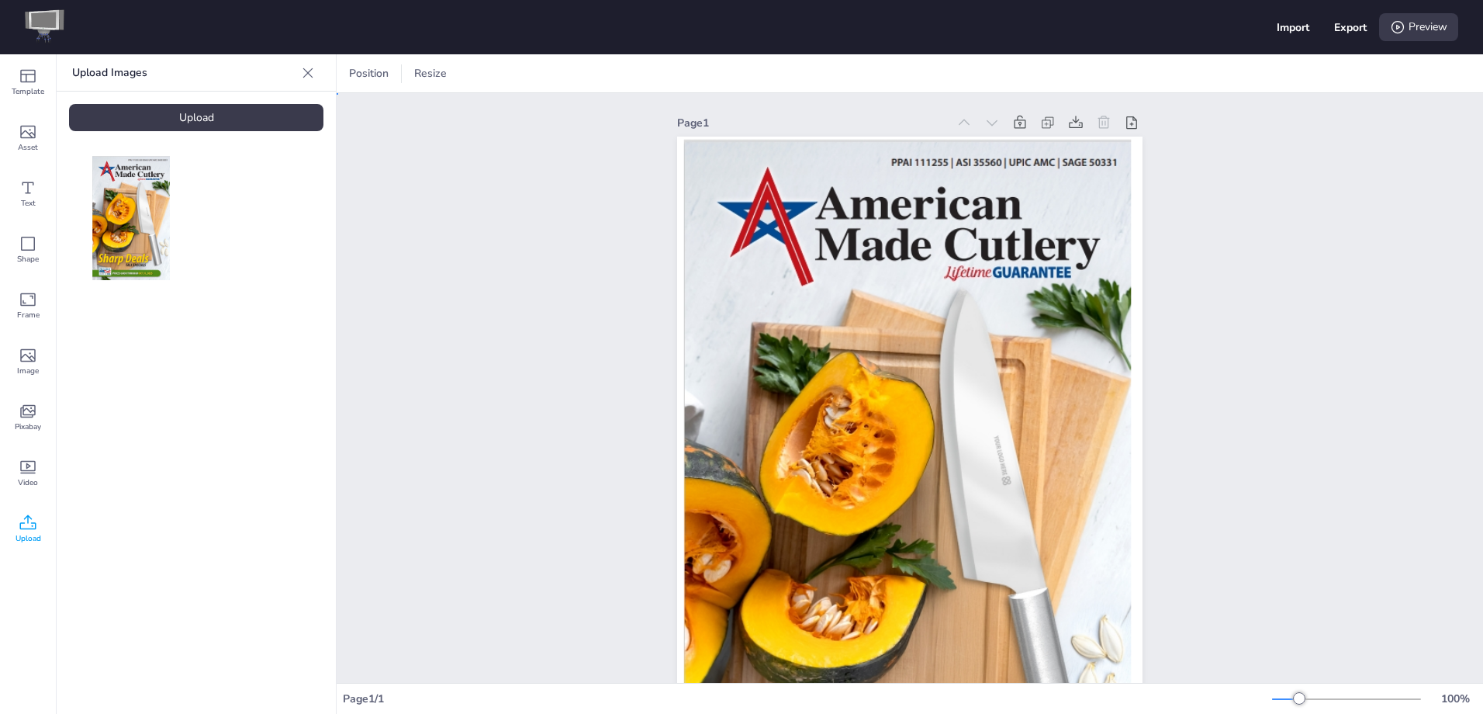
click at [432, 167] on div "Page 1 EIGHTLEGGED MEDIA Dash Designer DASH: [URL][DOMAIN_NAME] CONTACT: [EMAIL…" at bounding box center [910, 502] width 1147 height 818
click at [303, 68] on icon at bounding box center [308, 73] width 16 height 16
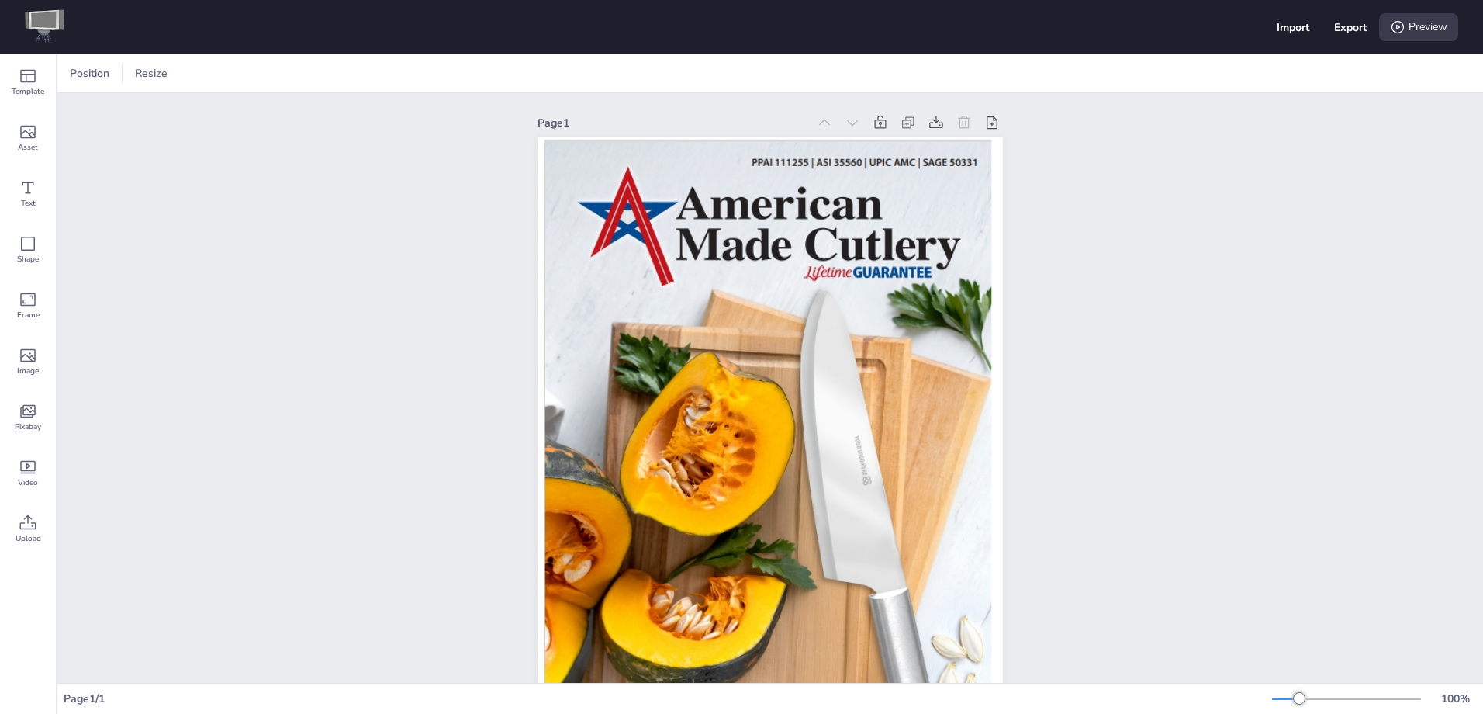
click at [46, 24] on img at bounding box center [45, 27] width 40 height 36
click at [99, 78] on span "Position" at bounding box center [90, 73] width 46 height 15
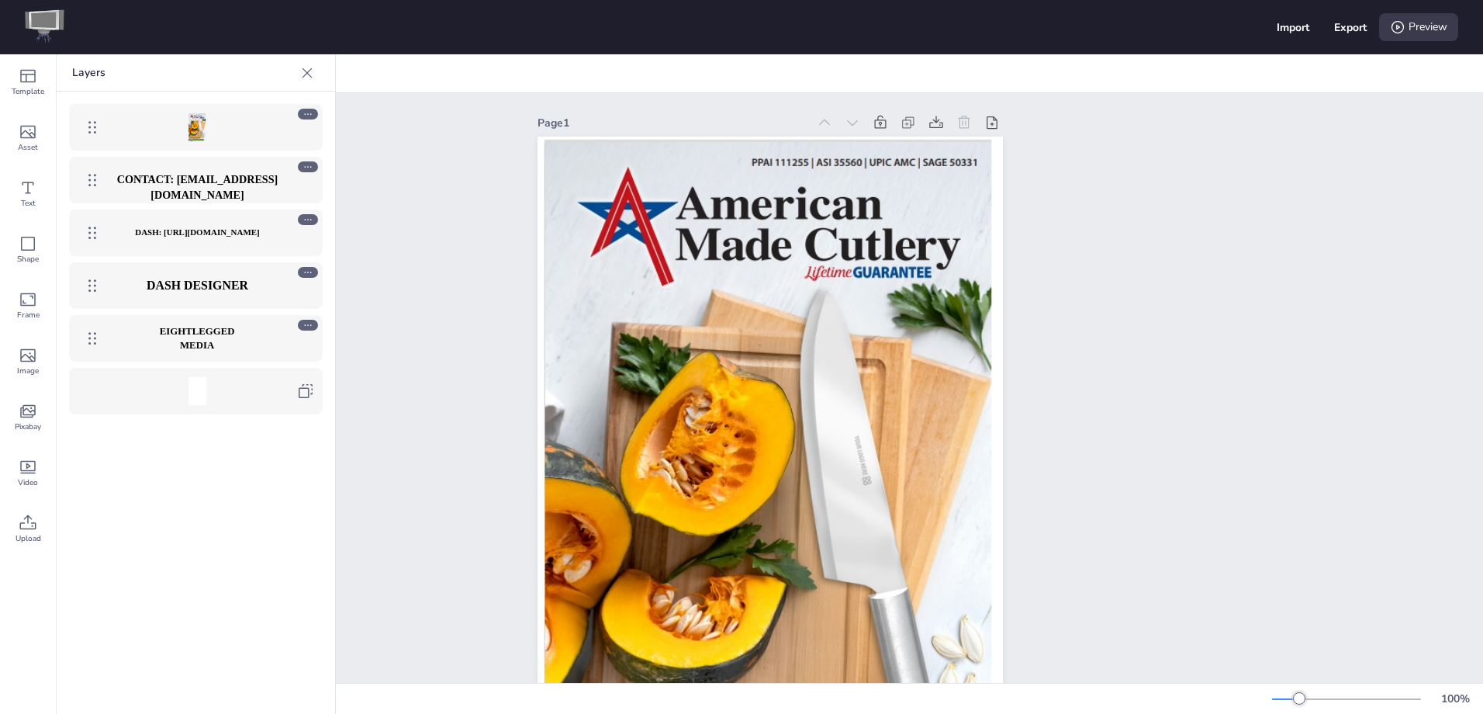
click at [441, 162] on div "Page 1 EIGHTLEGGED MEDIA Dash Designer DASH: [URL][DOMAIN_NAME] CONTACT: [EMAIL…" at bounding box center [770, 502] width 1426 height 818
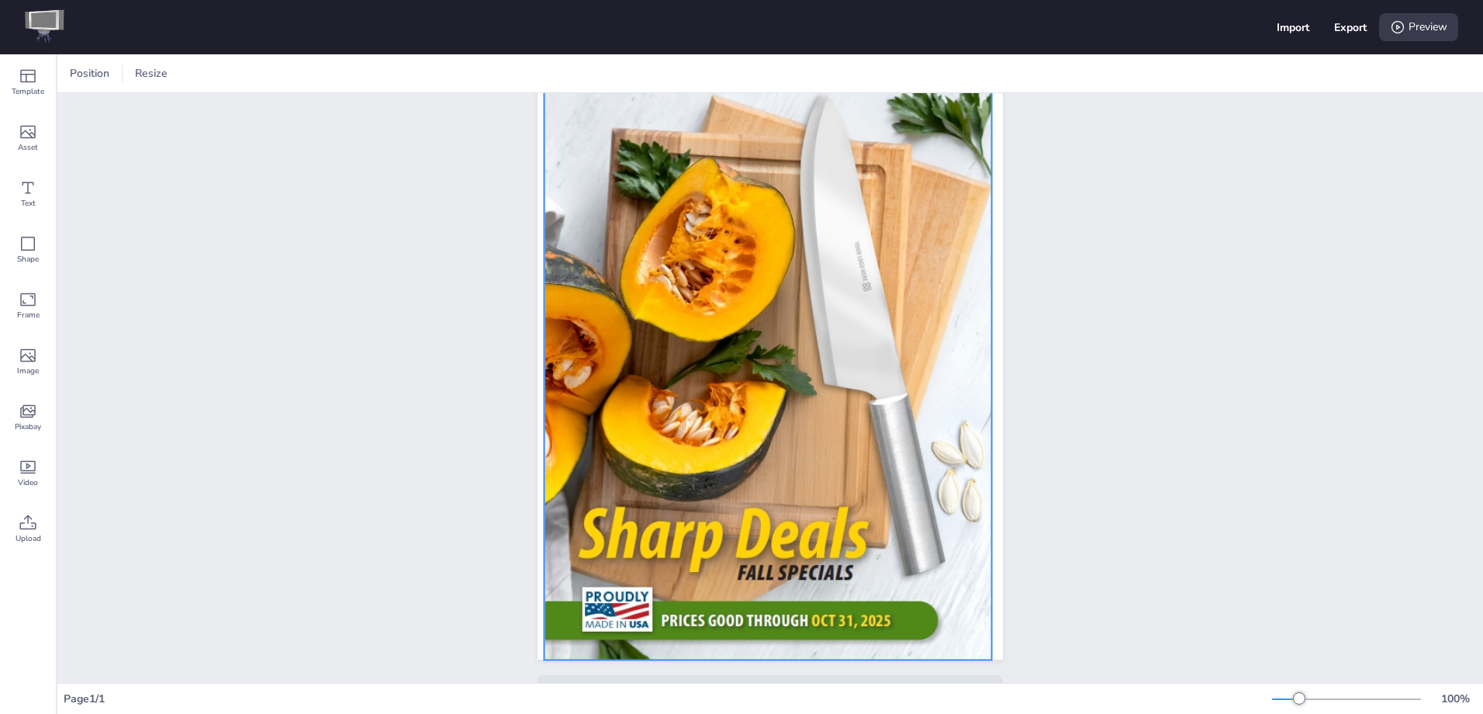
scroll to position [240, 0]
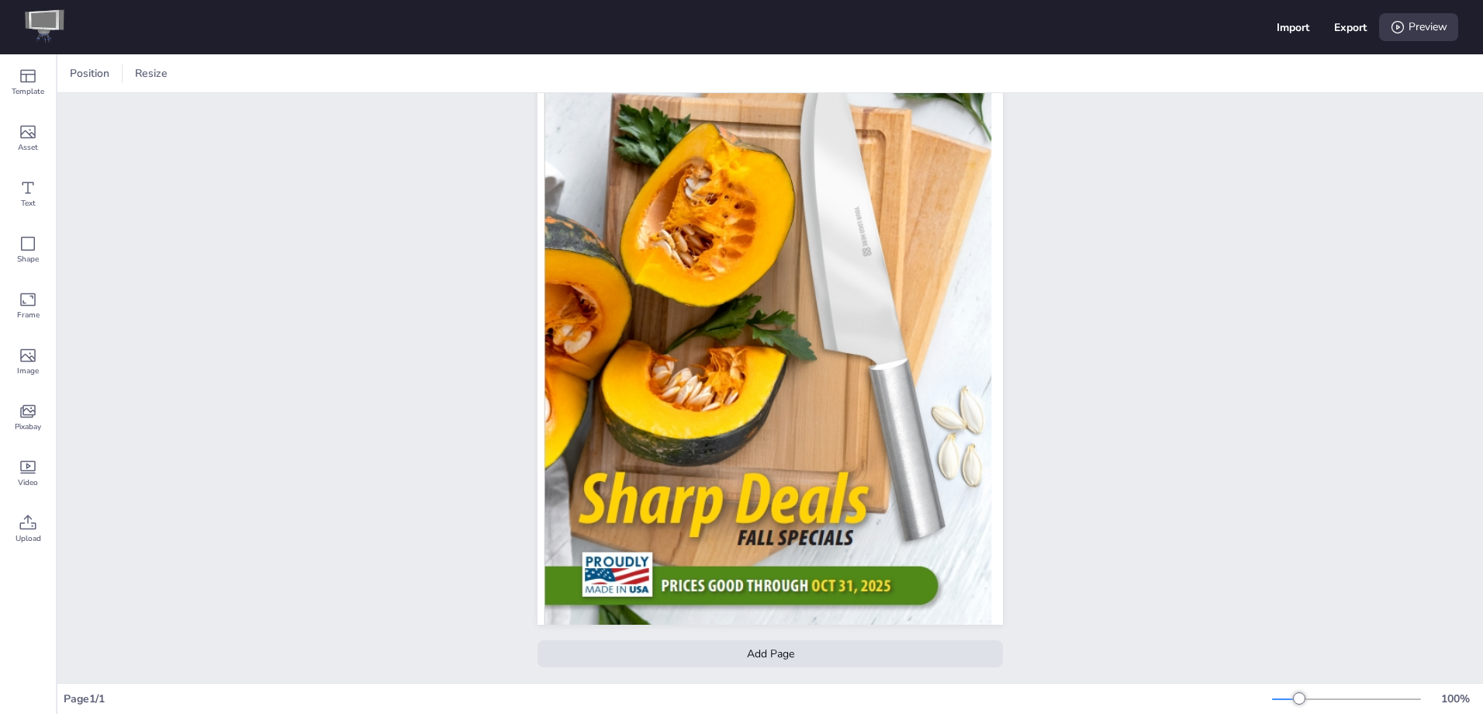
click at [714, 640] on div "Add Page" at bounding box center [770, 653] width 465 height 27
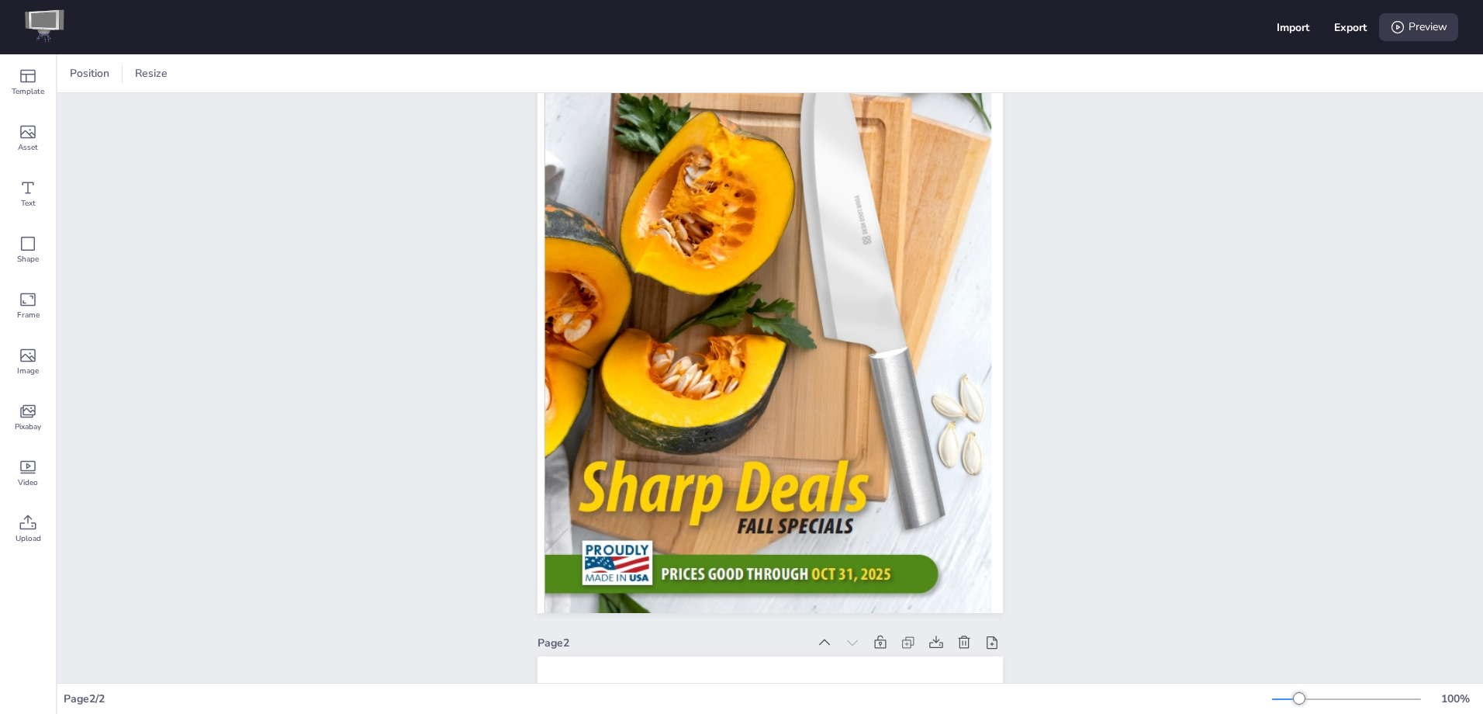
click at [944, 643] on div at bounding box center [905, 642] width 195 height 22
click at [957, 643] on icon at bounding box center [965, 643] width 16 height 16
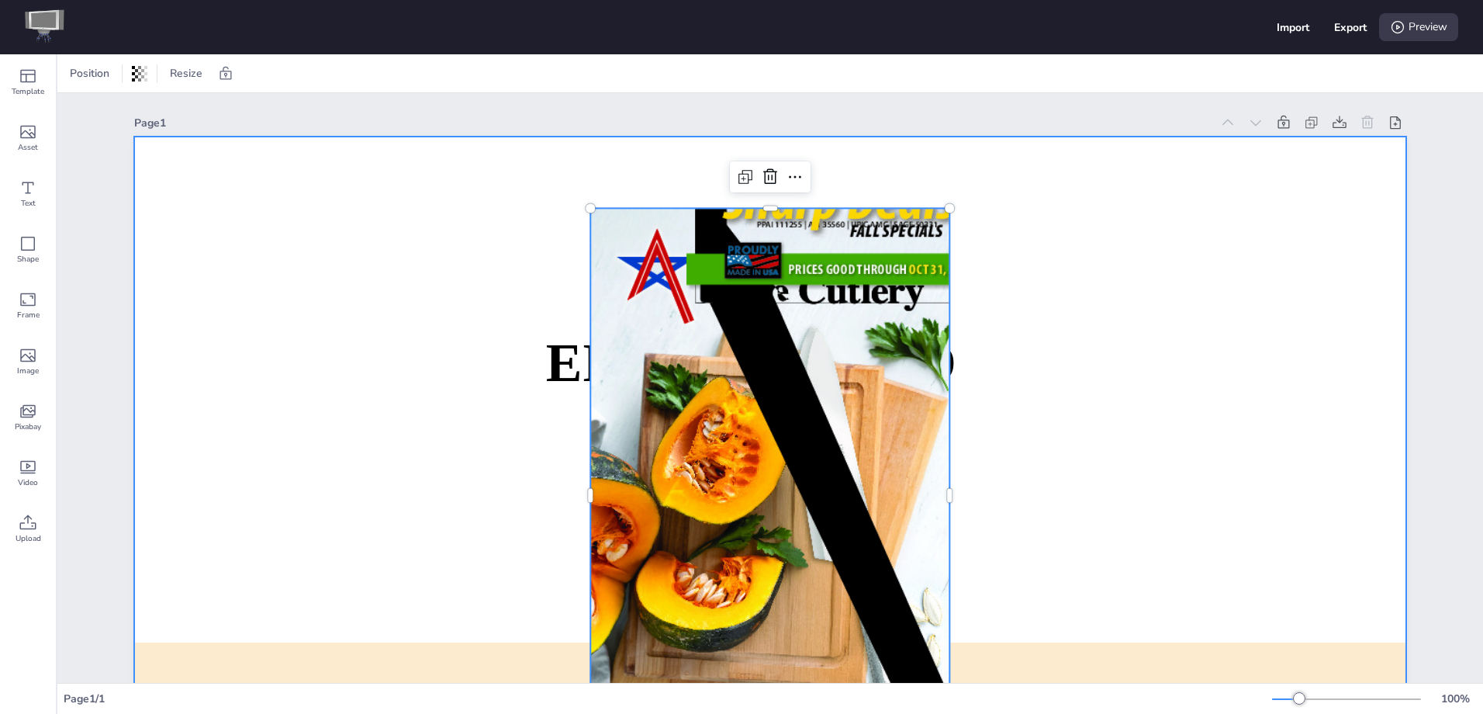
click at [313, 372] on div at bounding box center [770, 495] width 1272 height 717
